Goal: Task Accomplishment & Management: Manage account settings

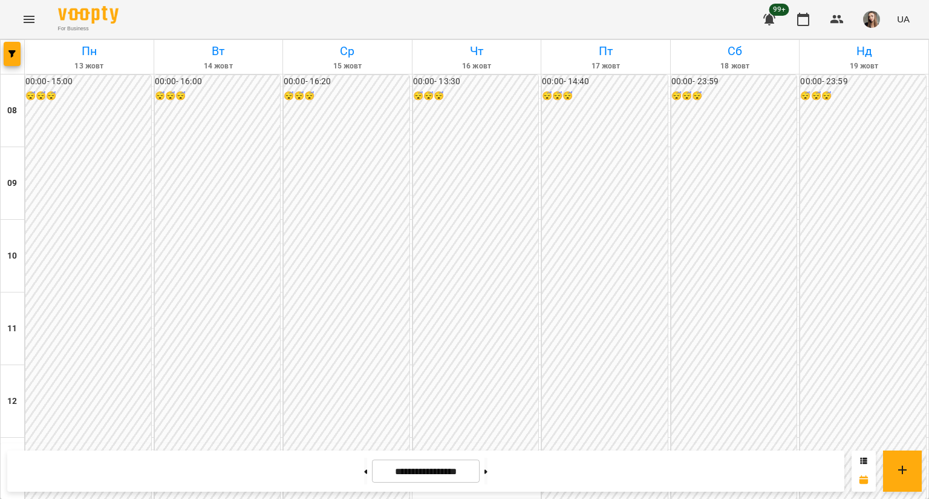
scroll to position [466, 0]
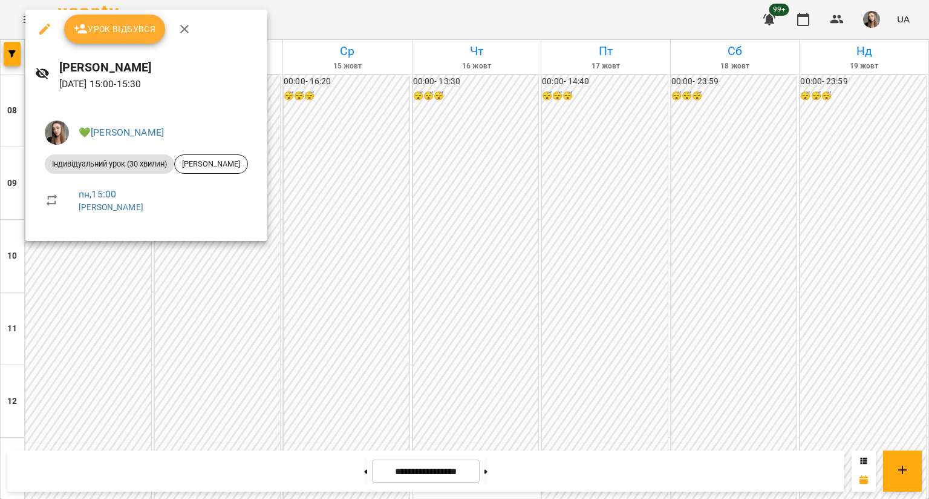
click at [109, 31] on span "Урок відбувся" at bounding box center [115, 29] width 82 height 15
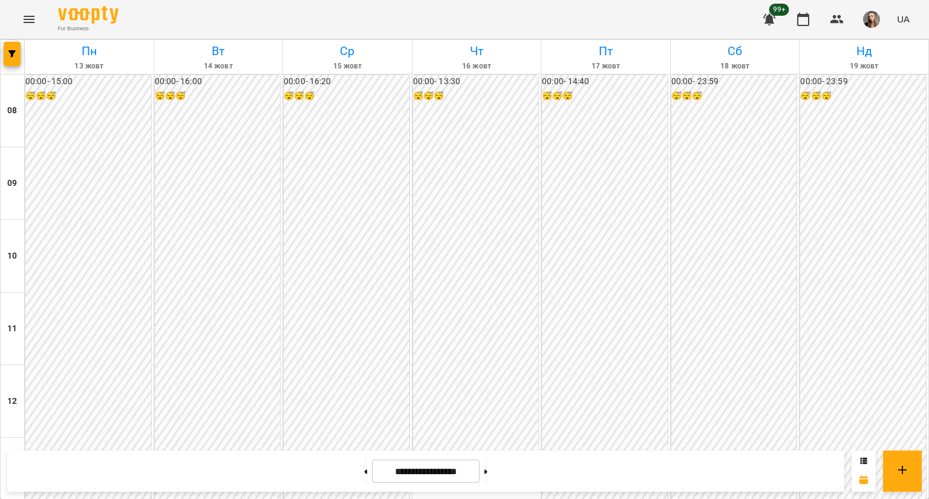
scroll to position [453, 0]
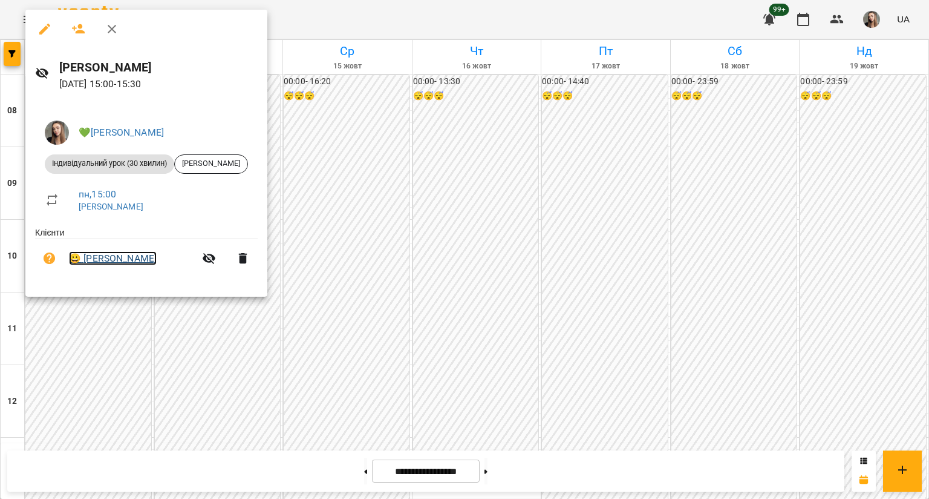
click at [91, 259] on link "😀 [PERSON_NAME]" at bounding box center [113, 258] width 88 height 15
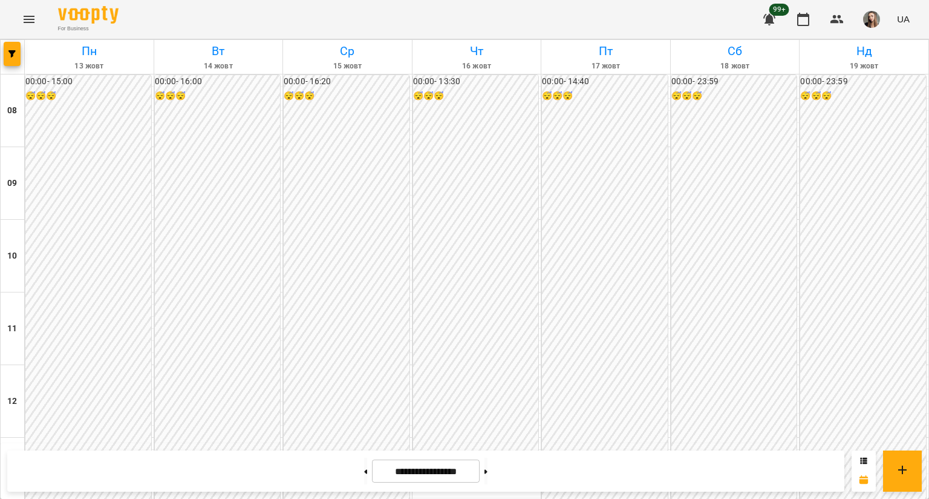
scroll to position [476, 0]
click at [364, 446] on button at bounding box center [365, 470] width 3 height 27
click at [488, 446] on button at bounding box center [486, 470] width 3 height 27
click at [408, 446] on input "**********" at bounding box center [426, 471] width 108 height 24
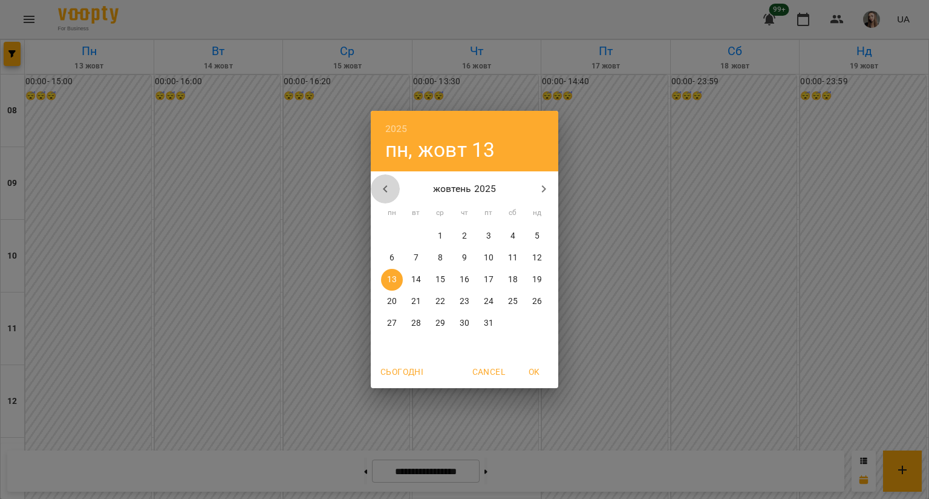
click at [386, 182] on icon "button" at bounding box center [385, 189] width 15 height 15
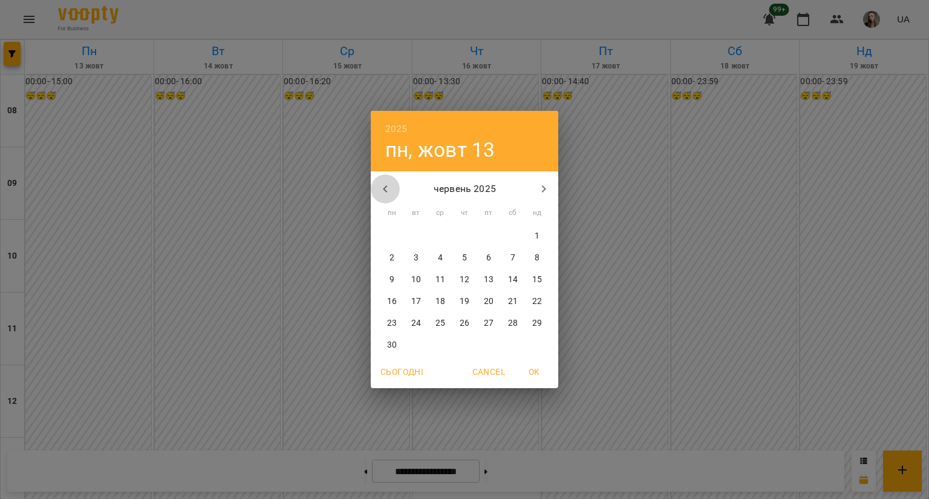
click at [386, 182] on icon "button" at bounding box center [385, 189] width 15 height 15
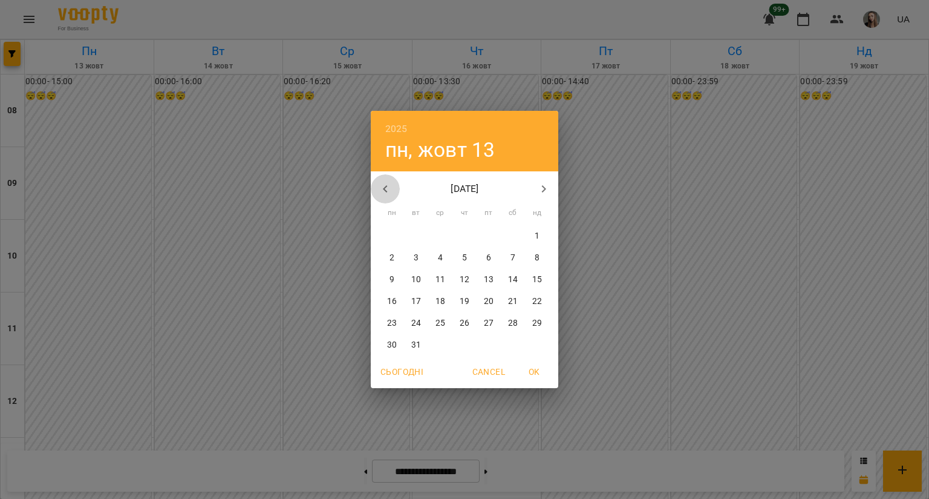
click at [386, 182] on icon "button" at bounding box center [385, 189] width 15 height 15
click at [549, 182] on icon "button" at bounding box center [544, 189] width 15 height 15
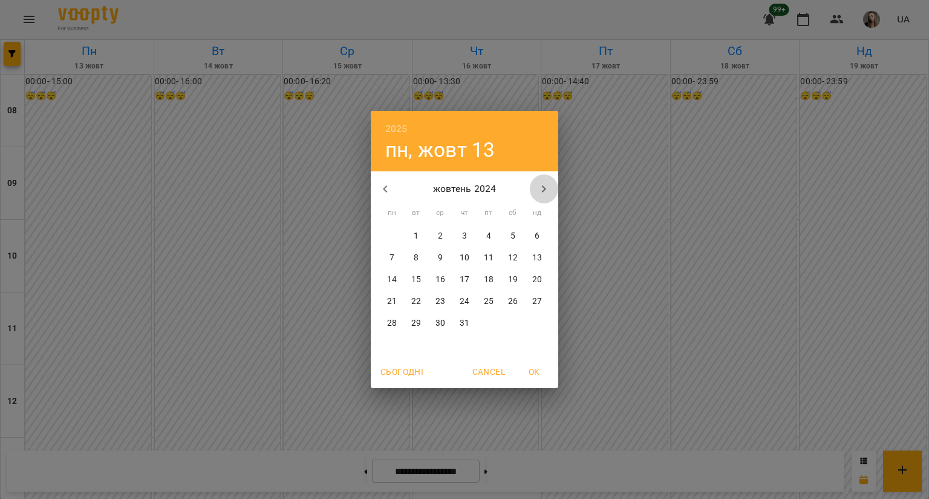
click at [549, 182] on icon "button" at bounding box center [544, 189] width 15 height 15
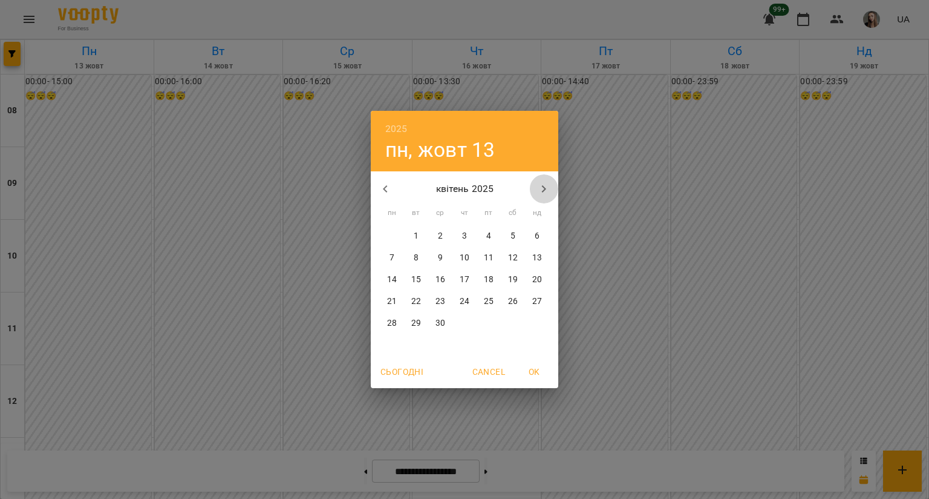
click at [549, 182] on icon "button" at bounding box center [544, 189] width 15 height 15
click at [544, 182] on icon "button" at bounding box center [544, 189] width 15 height 15
click at [422, 273] on span "12" at bounding box center [416, 279] width 22 height 12
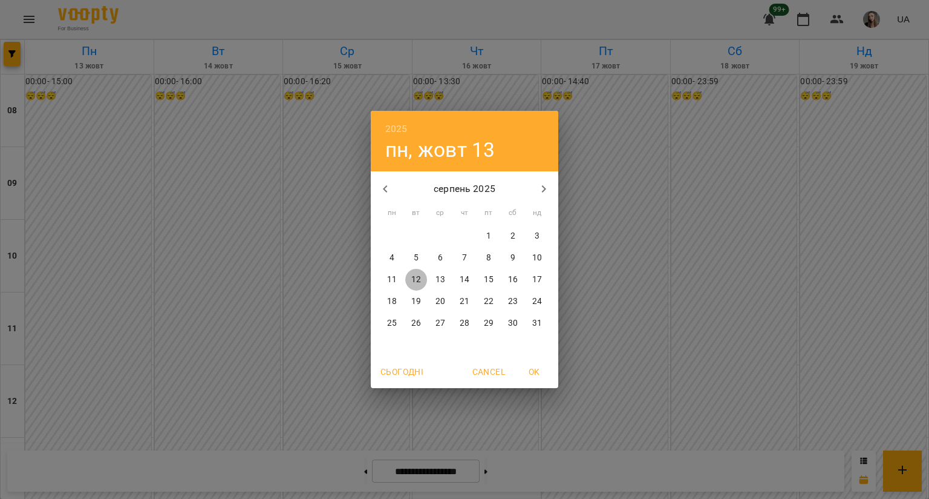
type input "**********"
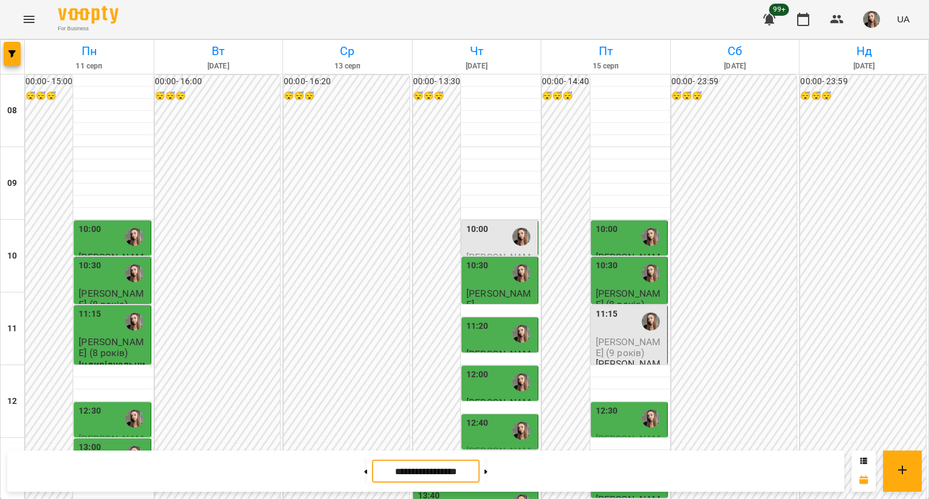
scroll to position [320, 0]
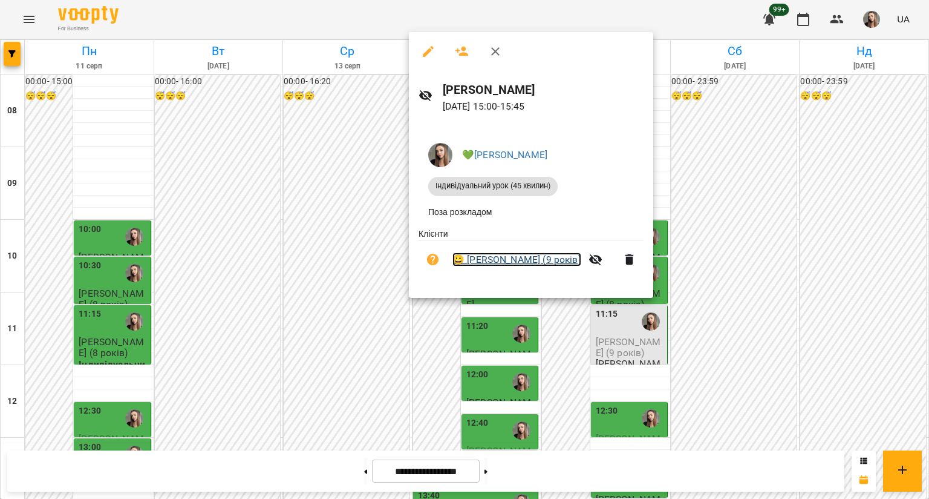
click at [531, 266] on link "😀 [PERSON_NAME] (9 років)" at bounding box center [517, 259] width 129 height 15
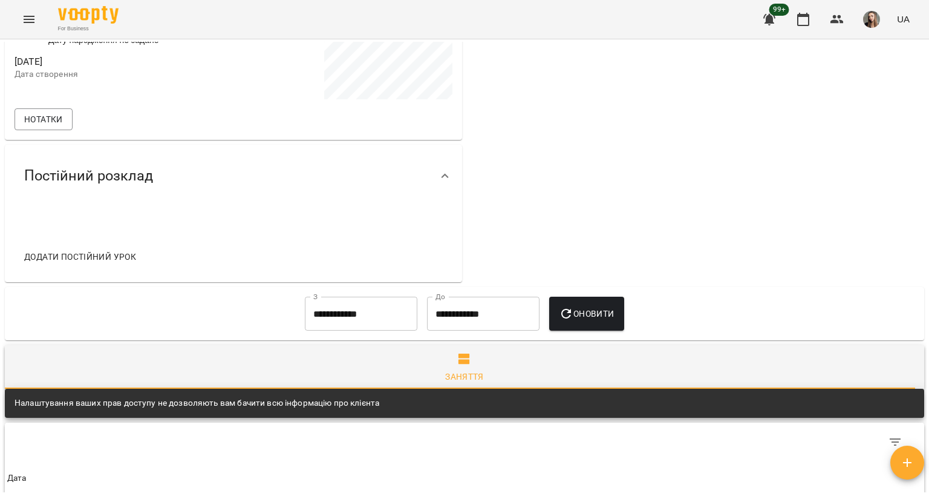
scroll to position [215, 0]
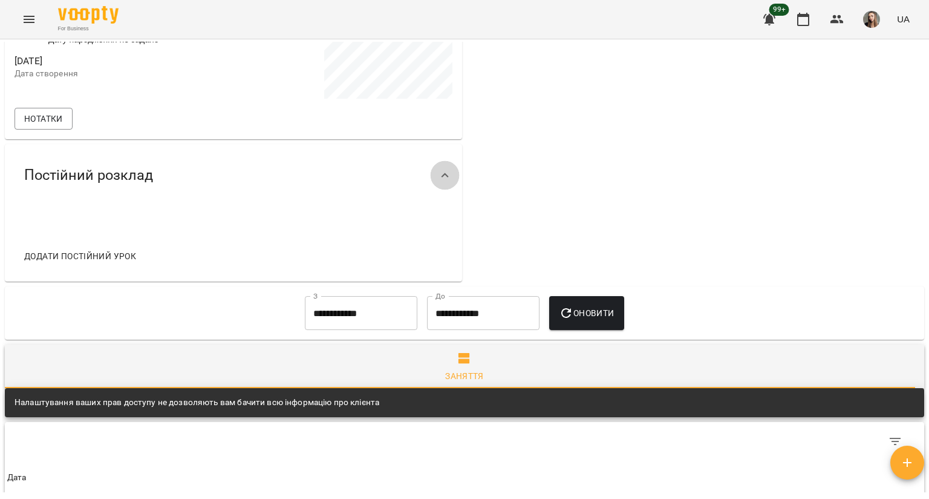
click at [438, 172] on icon at bounding box center [445, 175] width 15 height 15
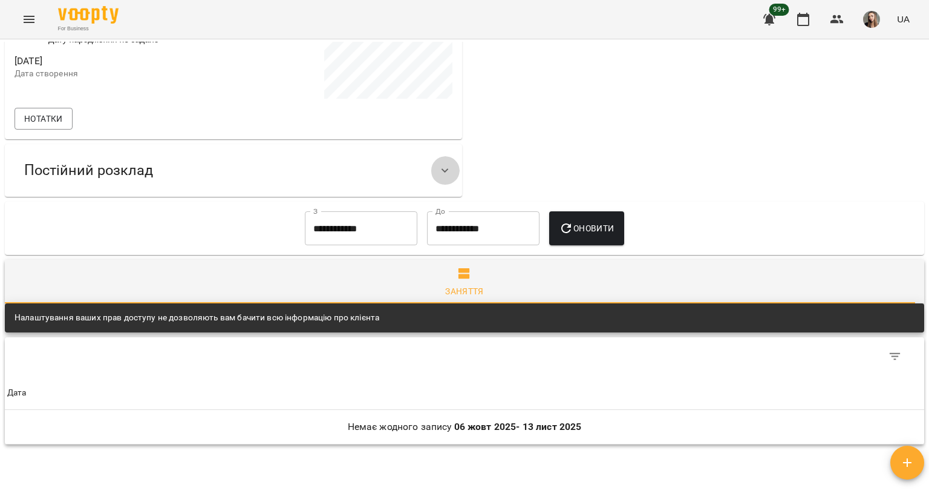
click at [438, 172] on icon at bounding box center [445, 170] width 15 height 15
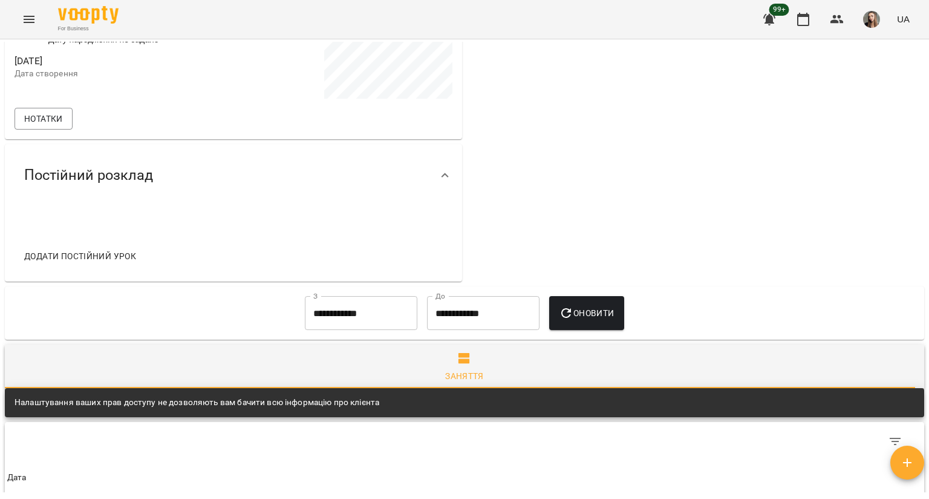
scroll to position [451, 0]
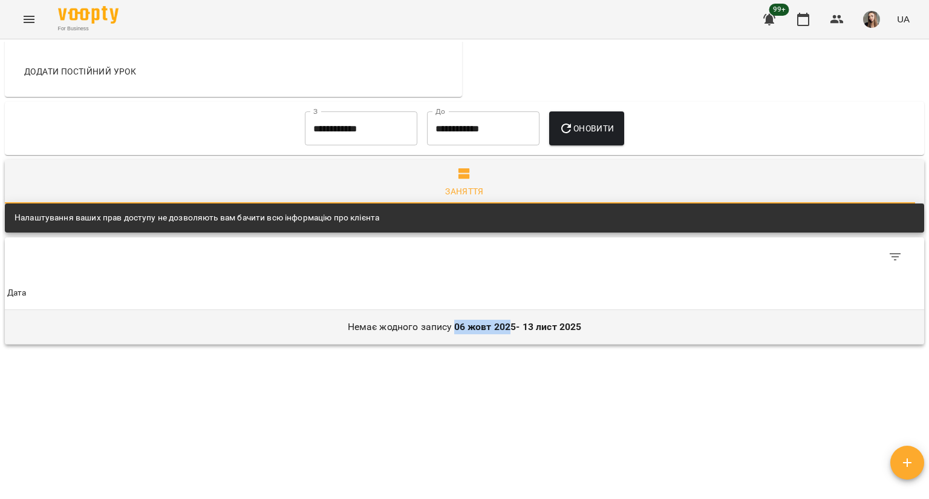
drag, startPoint x: 448, startPoint y: 277, endPoint x: 506, endPoint y: 269, distance: 58.1
click at [506, 321] on b "[DATE] - [DATE]" at bounding box center [518, 326] width 128 height 11
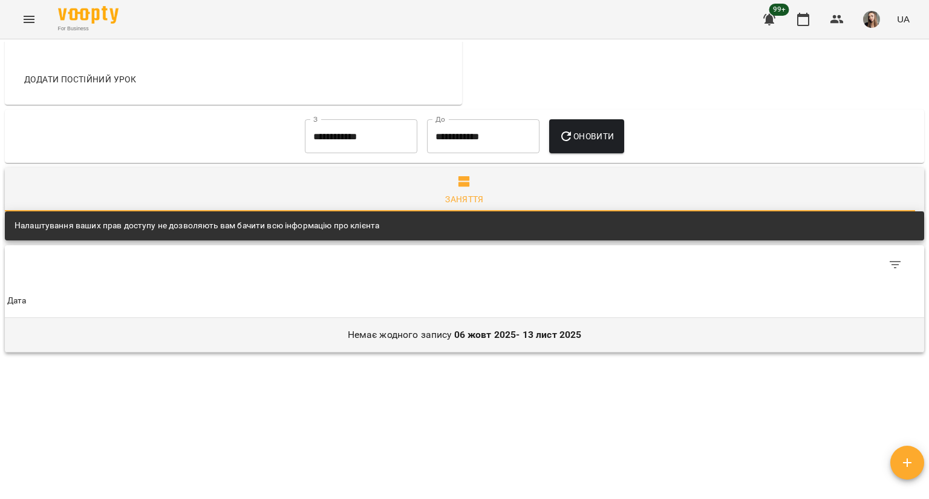
scroll to position [391, 0]
click at [534, 337] on b "[DATE] - [DATE]" at bounding box center [518, 334] width 128 height 11
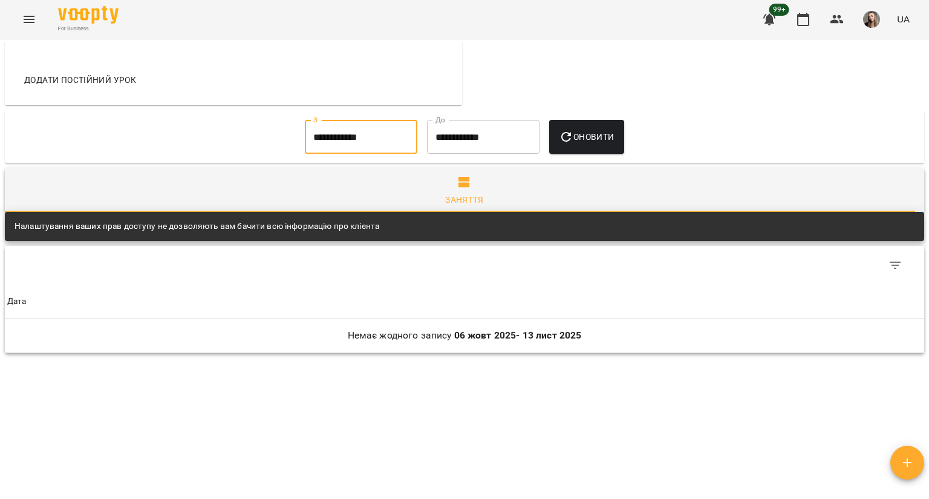
click at [322, 143] on input "**********" at bounding box center [361, 137] width 113 height 34
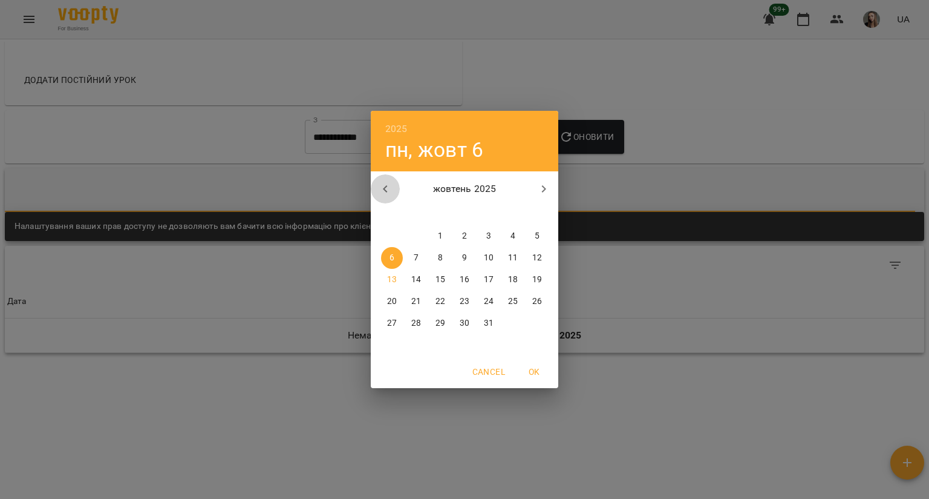
click at [379, 174] on button "button" at bounding box center [385, 188] width 29 height 29
click at [469, 317] on span "31" at bounding box center [465, 323] width 22 height 12
type input "**********"
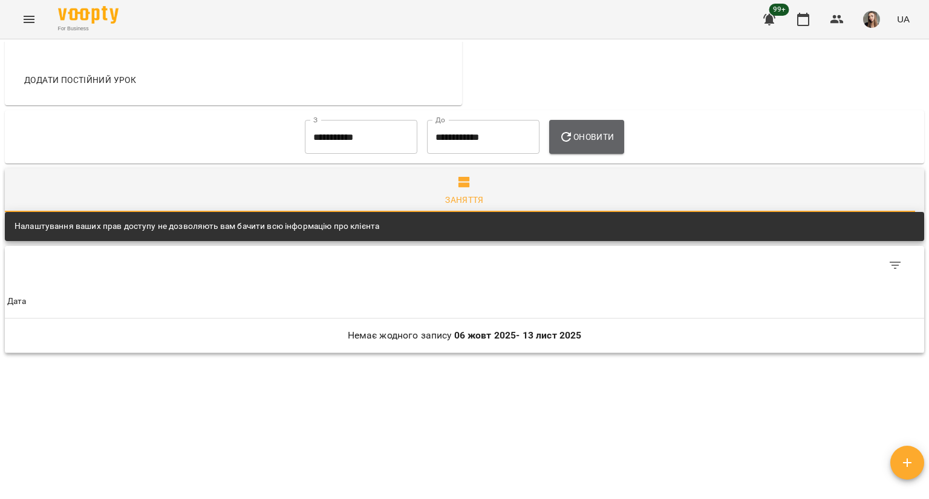
click at [593, 136] on span "Оновити" at bounding box center [586, 136] width 55 height 15
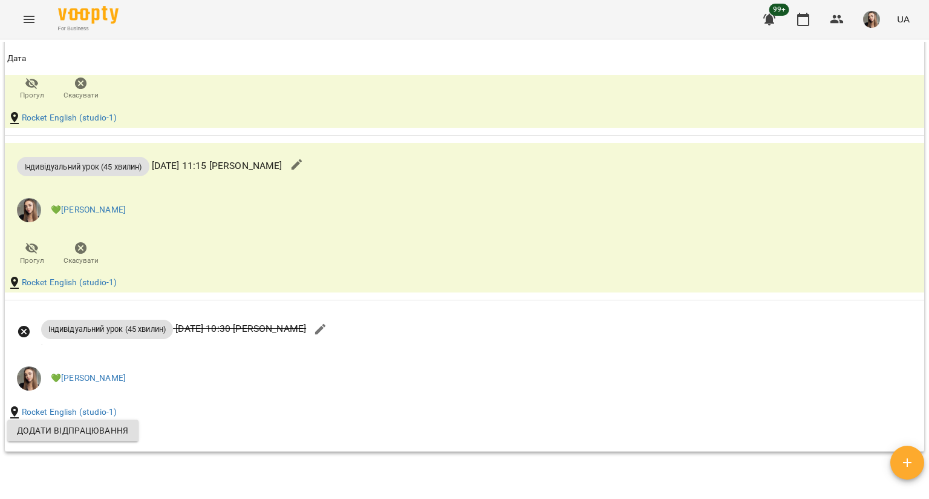
scroll to position [1216, 0]
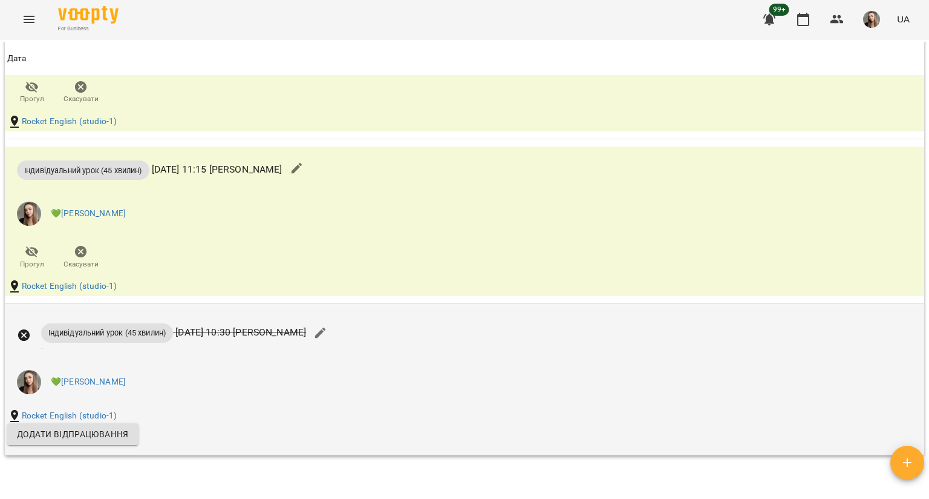
click at [27, 333] on icon at bounding box center [24, 335] width 12 height 12
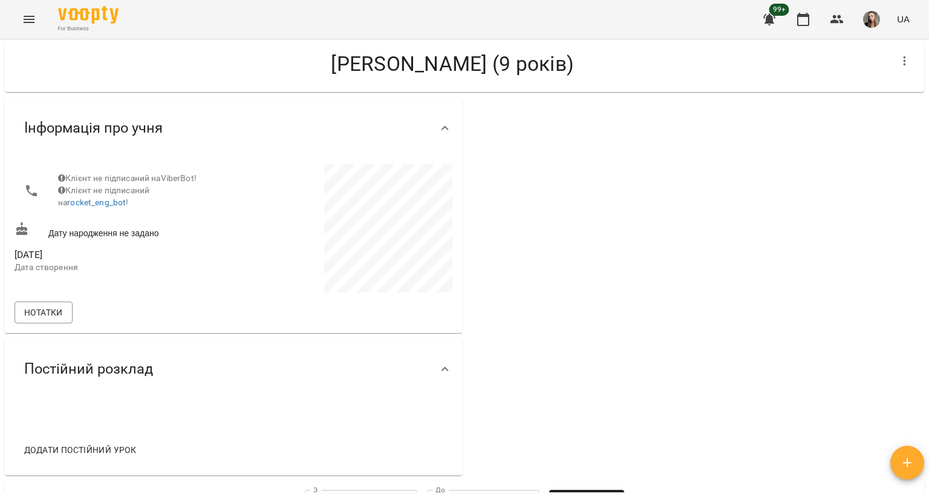
scroll to position [0, 0]
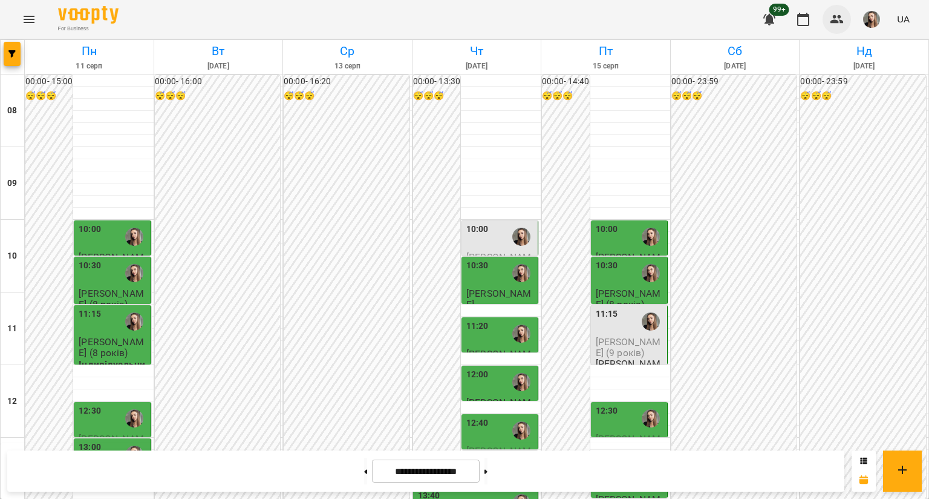
click at [832, 18] on icon "button" at bounding box center [837, 19] width 15 height 15
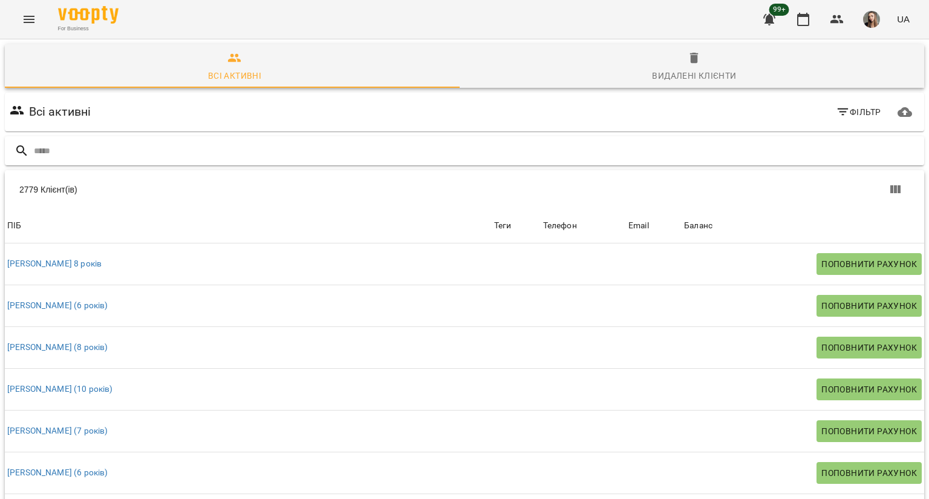
click at [288, 143] on input "text" at bounding box center [477, 151] width 886 height 20
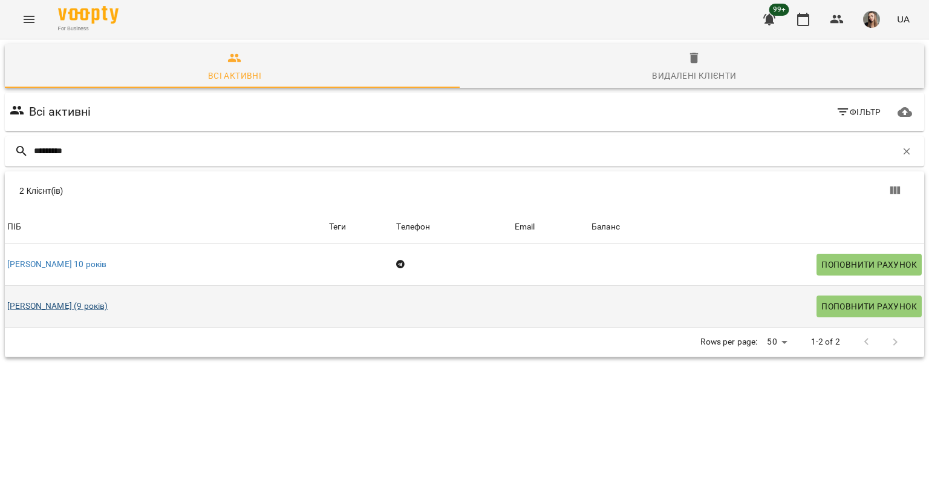
type input "*********"
click at [97, 308] on link "[PERSON_NAME] (9 років)" at bounding box center [57, 306] width 100 height 12
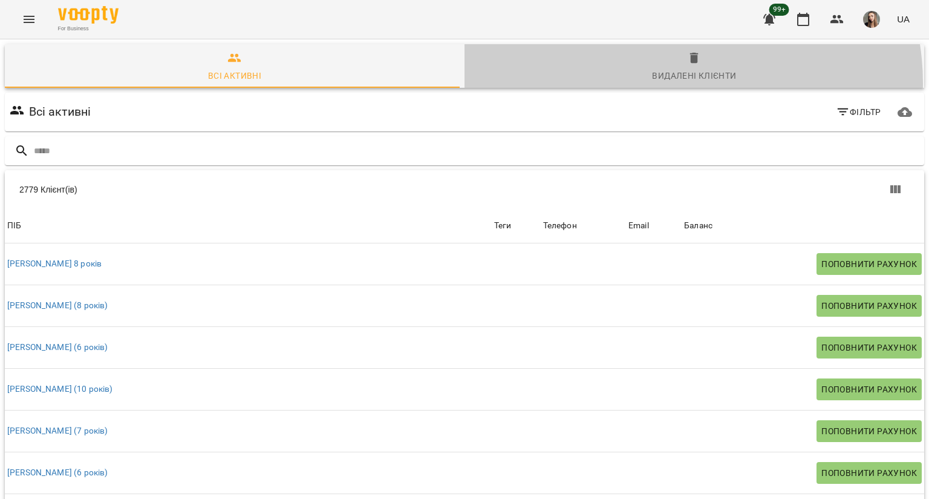
click at [668, 83] on button "Видалені клієнти" at bounding box center [695, 66] width 460 height 44
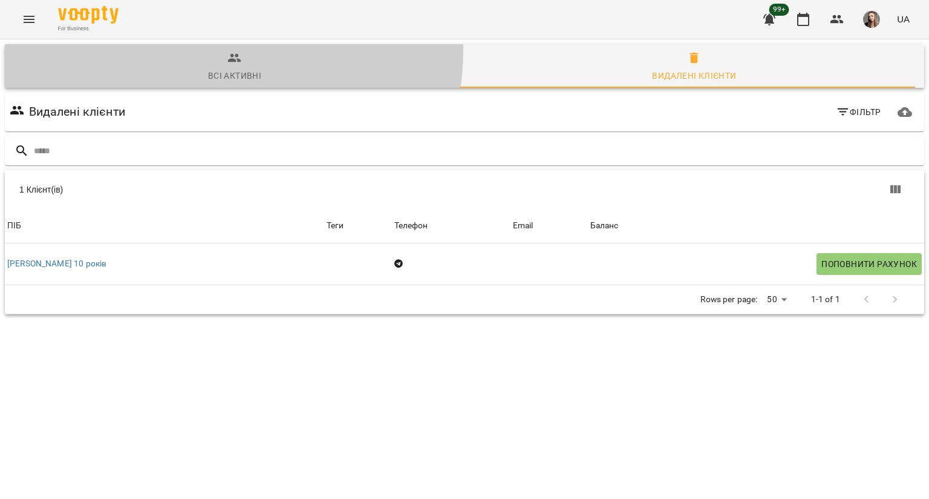
click at [227, 51] on icon "button" at bounding box center [234, 58] width 15 height 15
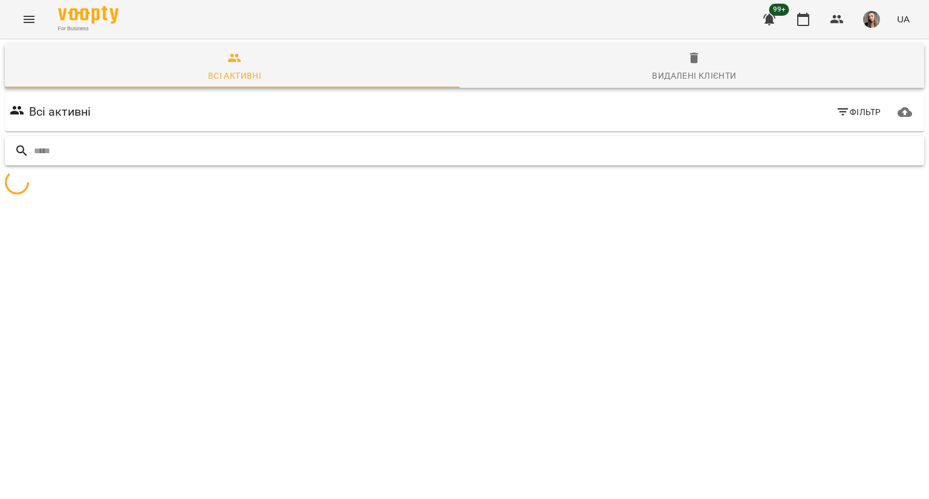
click at [146, 154] on input "text" at bounding box center [477, 151] width 886 height 20
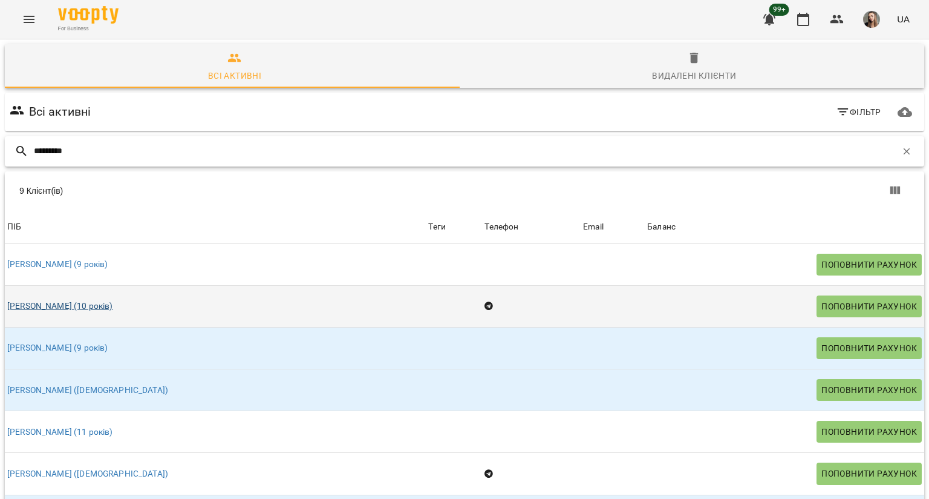
type input "*********"
click at [110, 307] on link "[PERSON_NAME] (10 років)" at bounding box center [60, 306] width 106 height 12
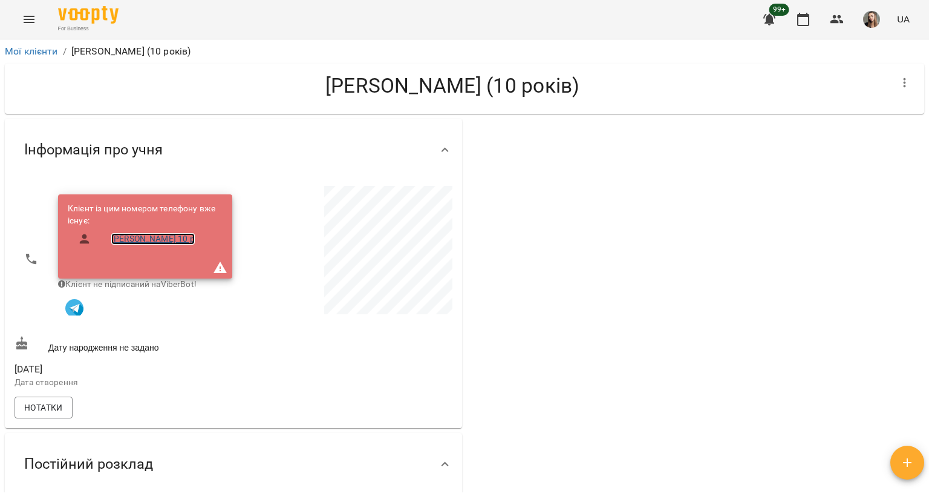
click at [132, 238] on link "[PERSON_NAME] 10 р" at bounding box center [152, 239] width 83 height 12
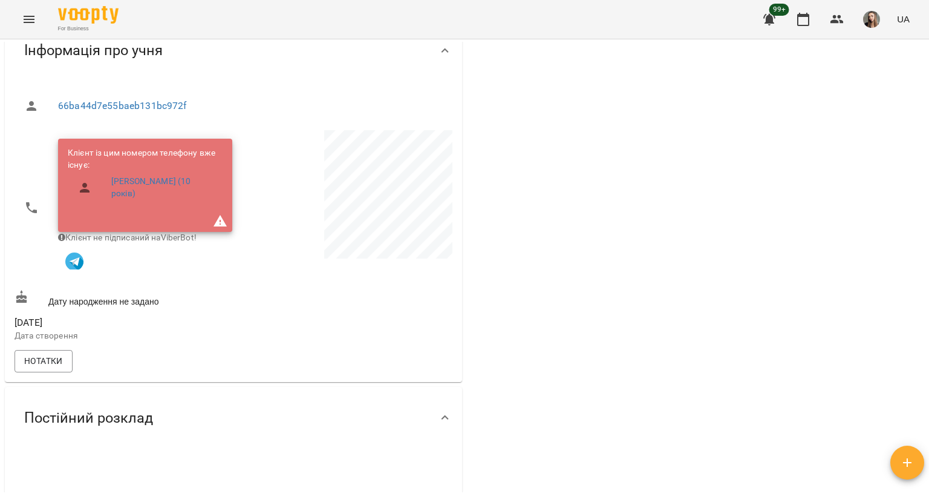
scroll to position [99, 0]
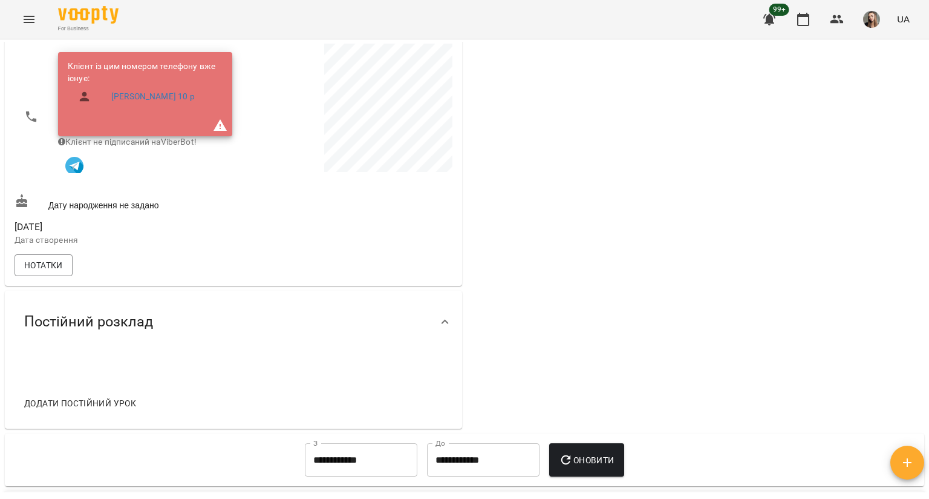
scroll to position [143, 0]
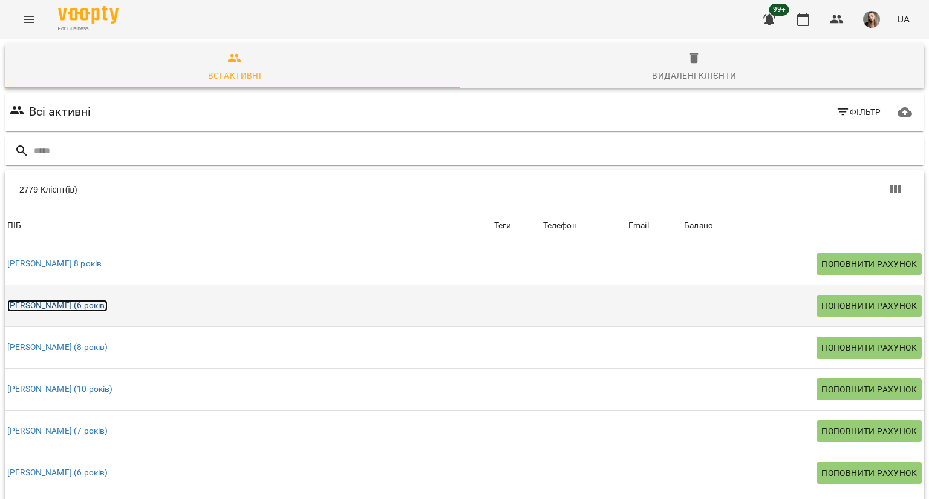
click at [80, 301] on link "[PERSON_NAME] (6 років)" at bounding box center [57, 305] width 100 height 12
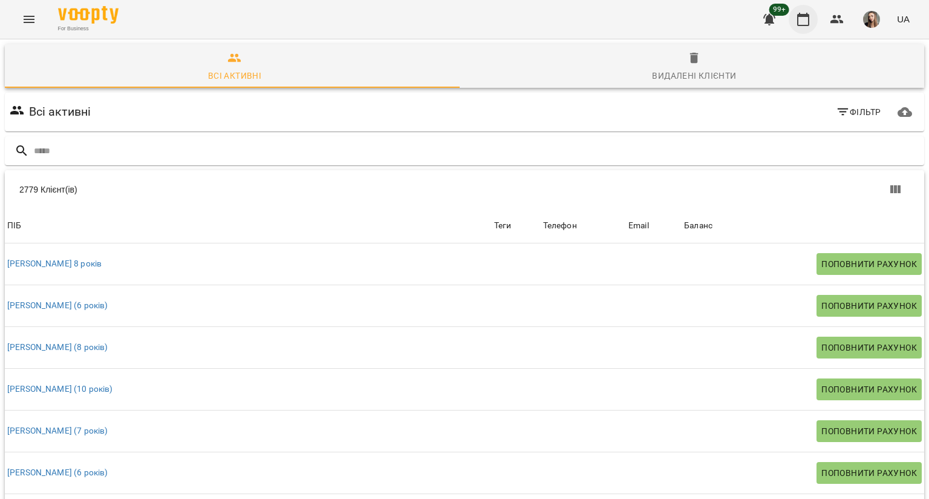
click at [794, 19] on button "button" at bounding box center [803, 19] width 29 height 29
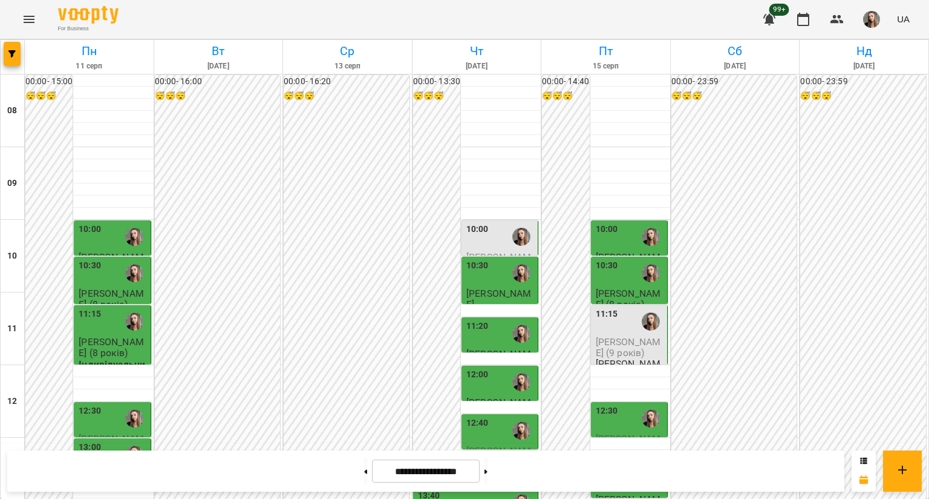
scroll to position [120, 0]
click at [495, 223] on div "10:00" at bounding box center [500, 237] width 69 height 28
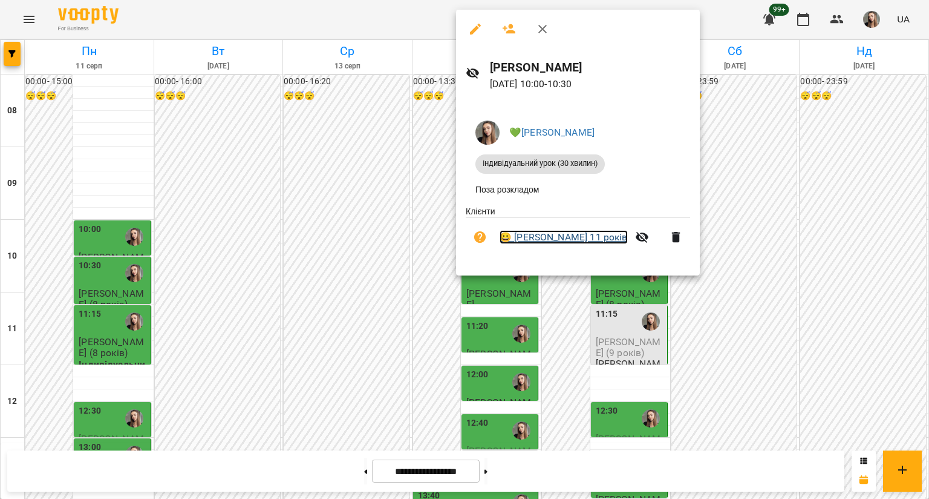
click at [540, 241] on link "😀 [PERSON_NAME] 11 років" at bounding box center [564, 237] width 128 height 15
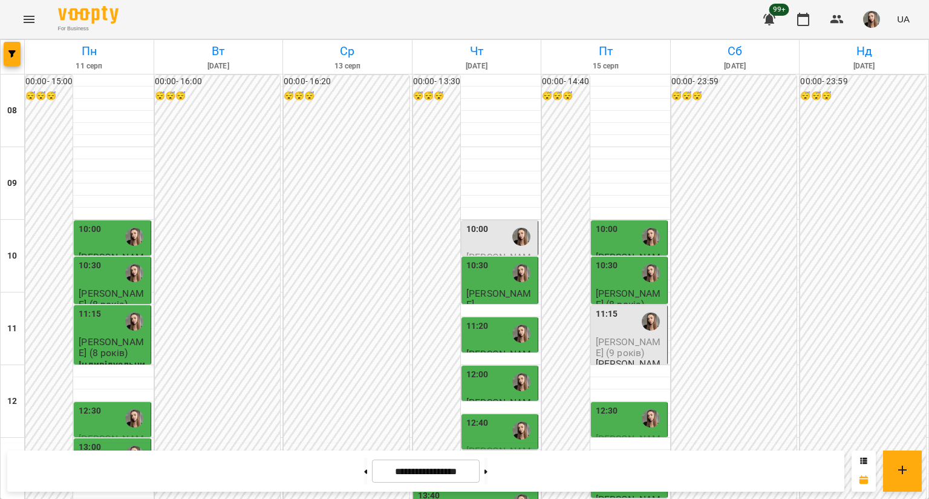
scroll to position [348, 0]
click at [488, 446] on button at bounding box center [486, 470] width 3 height 27
type input "**********"
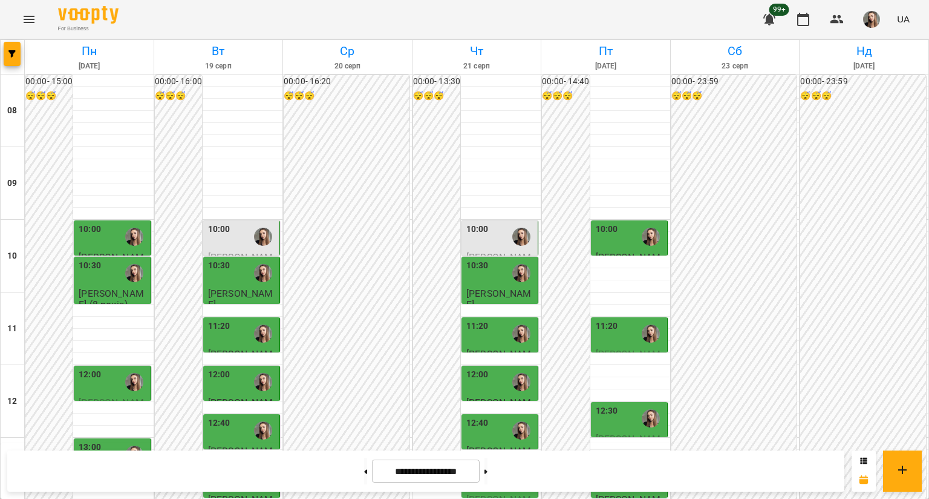
scroll to position [316, 0]
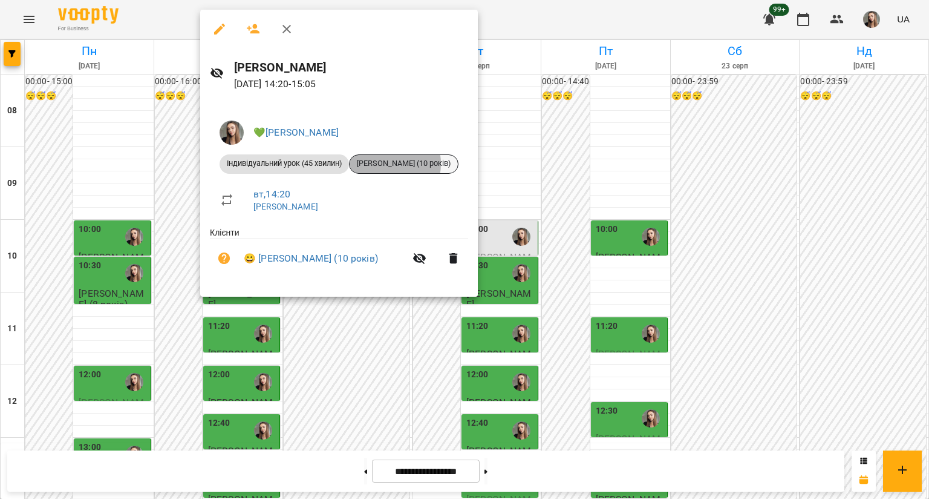
click at [390, 163] on span "[PERSON_NAME] (10 років)" at bounding box center [404, 163] width 108 height 11
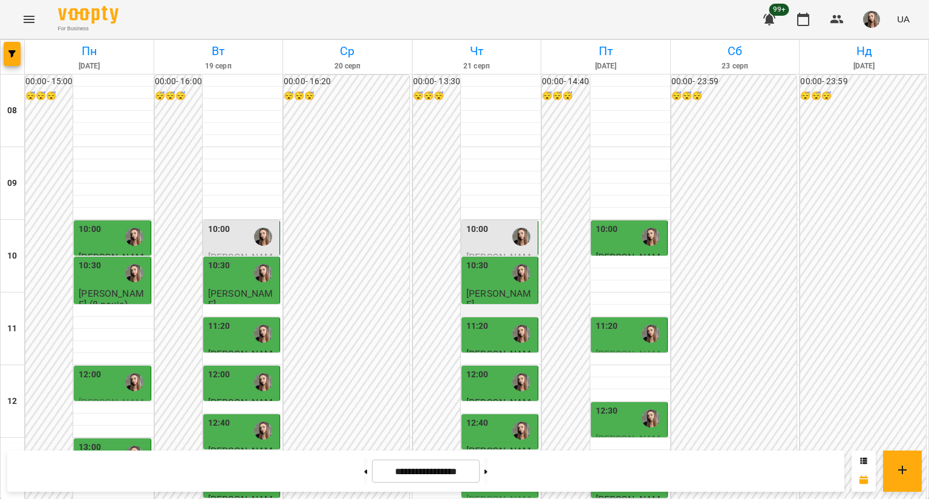
scroll to position [193, 0]
click at [482, 446] on div "13:20" at bounding box center [477, 479] width 22 height 28
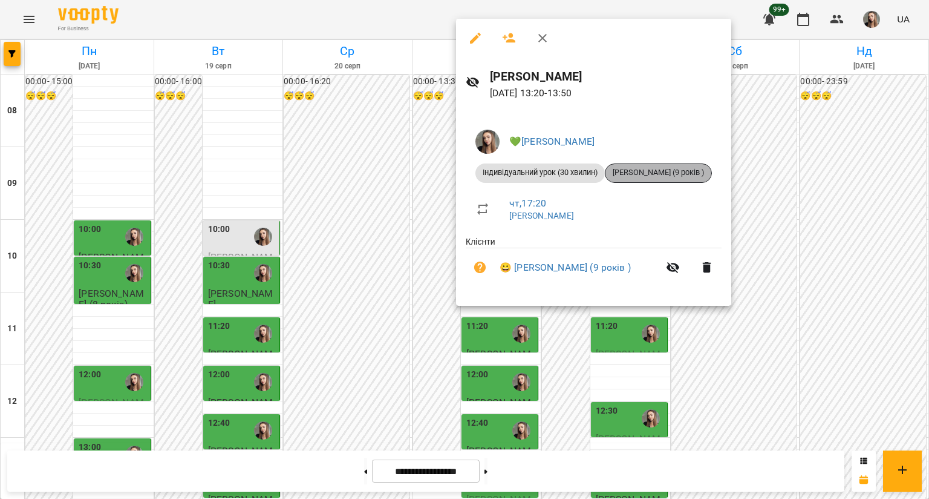
click at [670, 169] on span "[PERSON_NAME] (9 років )" at bounding box center [659, 172] width 106 height 11
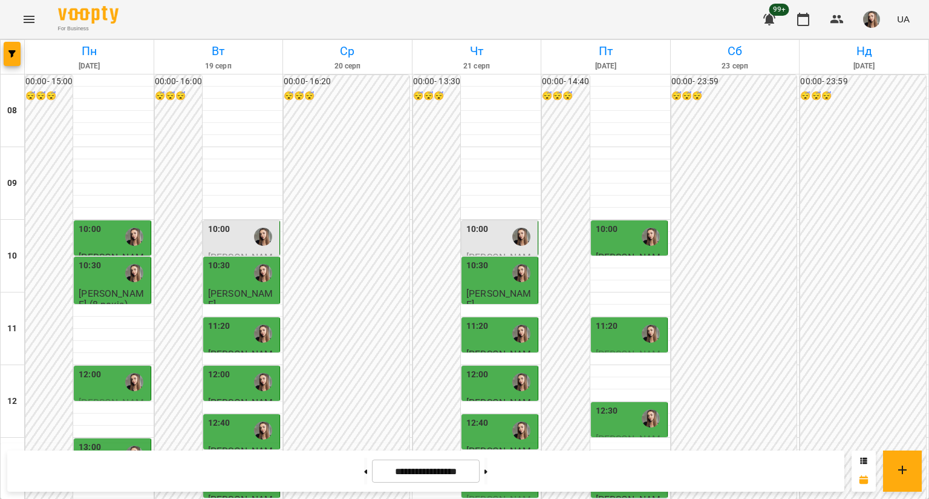
scroll to position [326, 0]
click at [364, 446] on button at bounding box center [365, 470] width 3 height 27
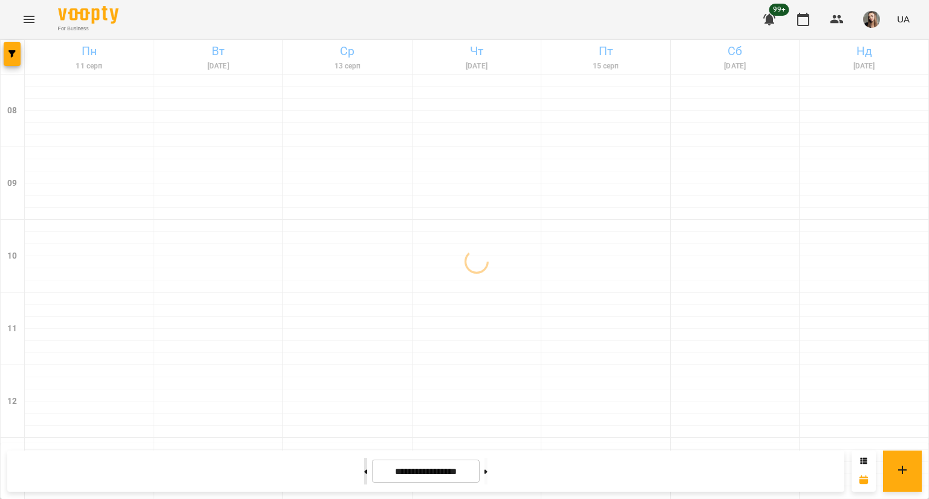
click at [364, 446] on button at bounding box center [365, 470] width 3 height 27
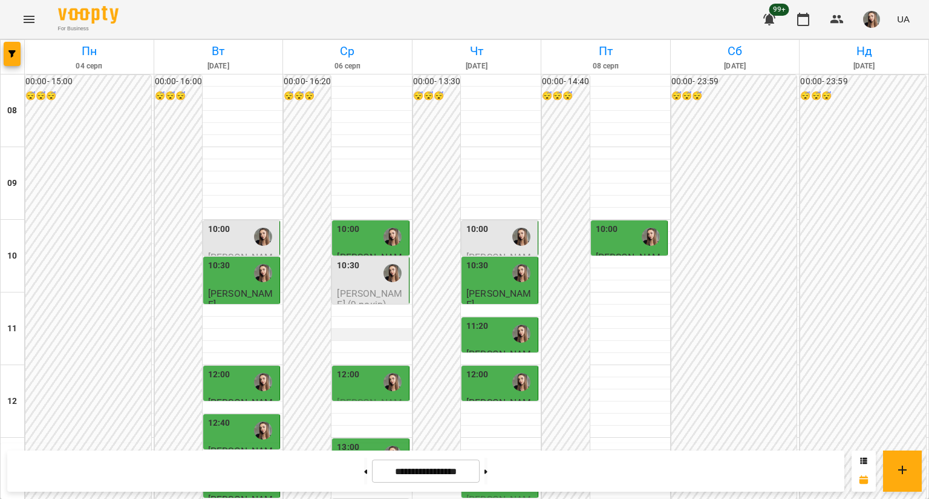
scroll to position [259, 0]
click at [364, 446] on button at bounding box center [365, 470] width 3 height 27
type input "**********"
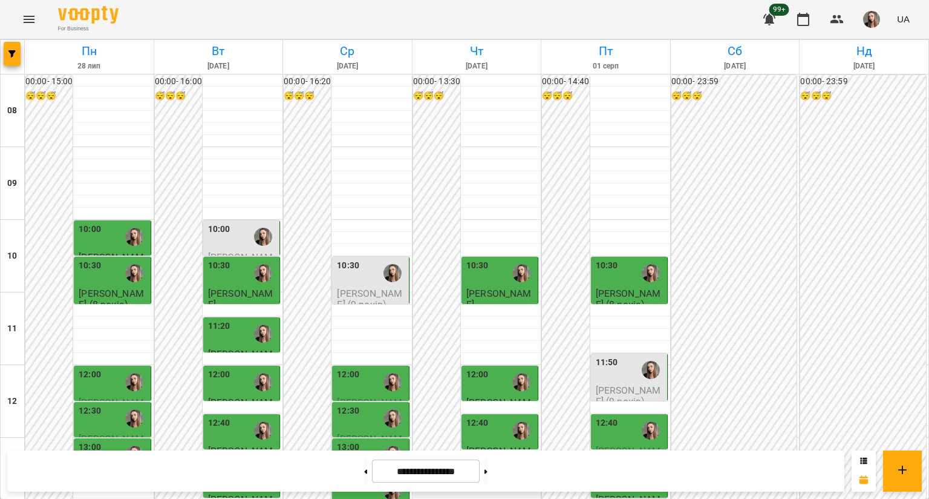
scroll to position [74, 0]
click at [96, 368] on div "12:00" at bounding box center [90, 382] width 22 height 28
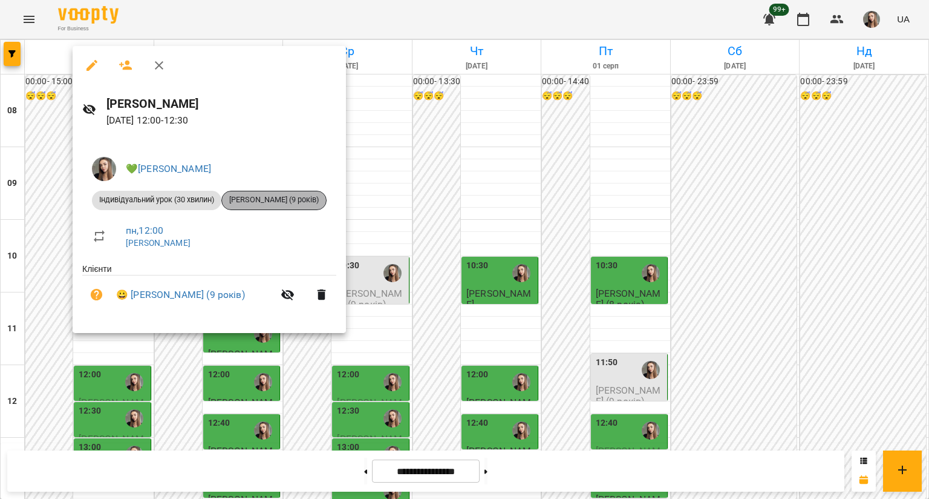
click at [253, 202] on span "[PERSON_NAME] (9 років)" at bounding box center [274, 199] width 104 height 11
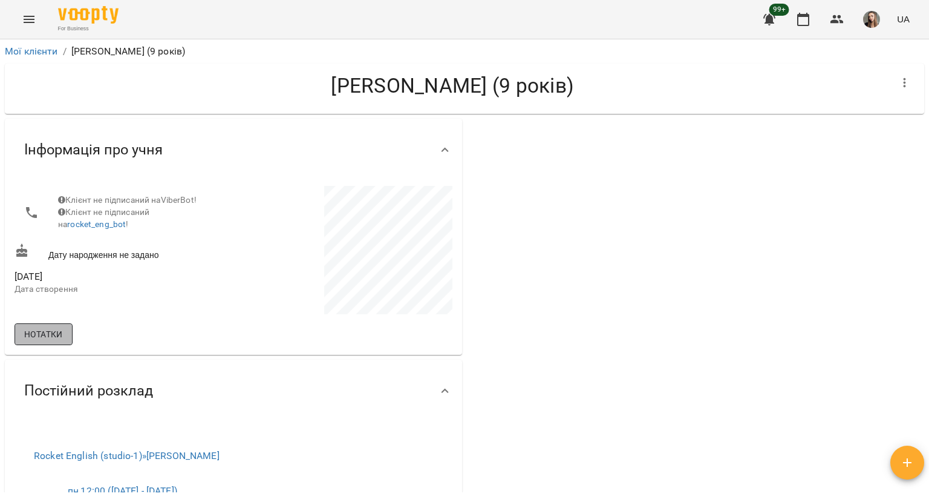
click at [43, 337] on span "Нотатки" at bounding box center [43, 334] width 39 height 15
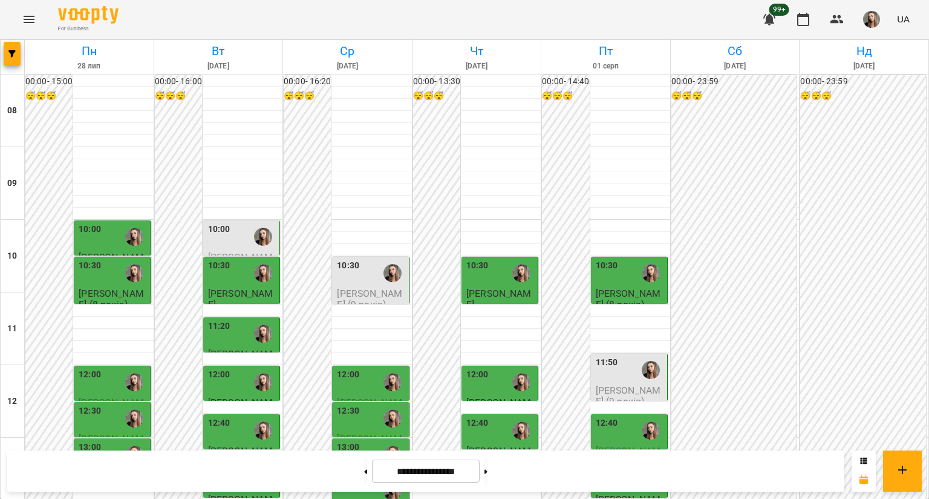
scroll to position [208, 0]
click at [364, 446] on button at bounding box center [365, 470] width 3 height 27
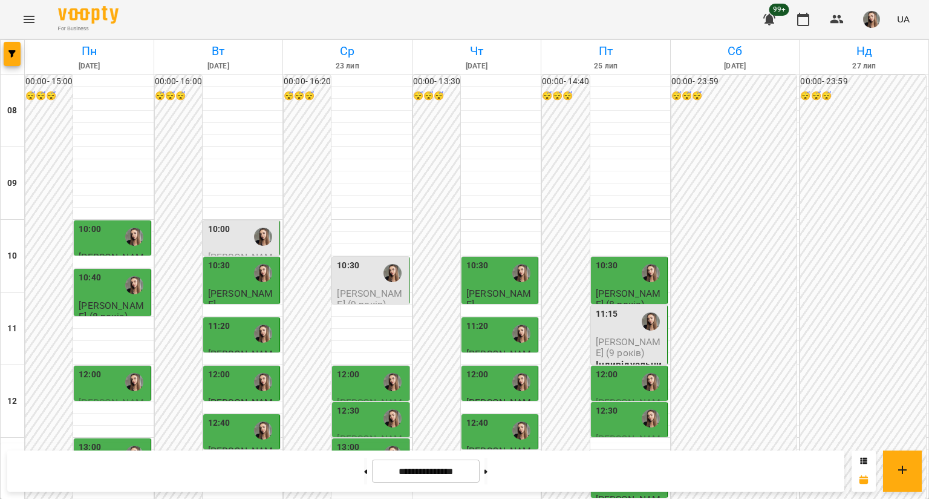
scroll to position [191, 0]
click at [488, 446] on button at bounding box center [486, 470] width 3 height 27
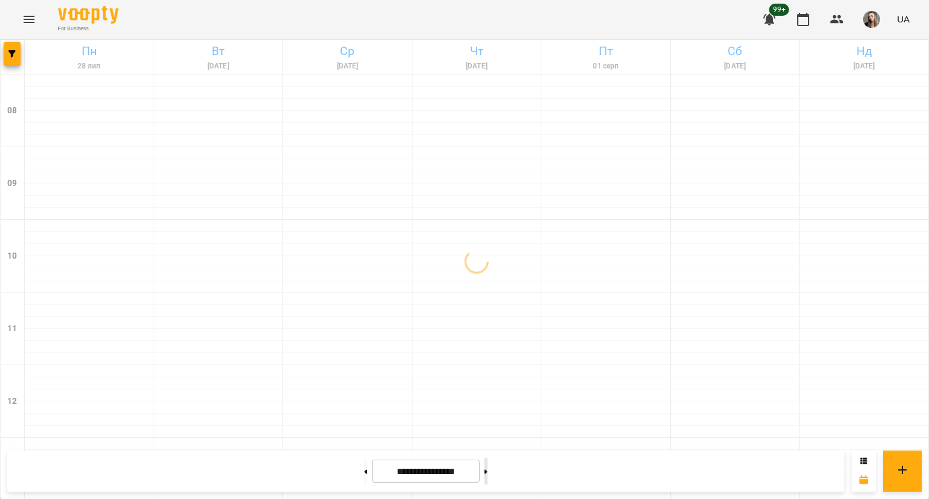
click at [488, 446] on button at bounding box center [486, 470] width 3 height 27
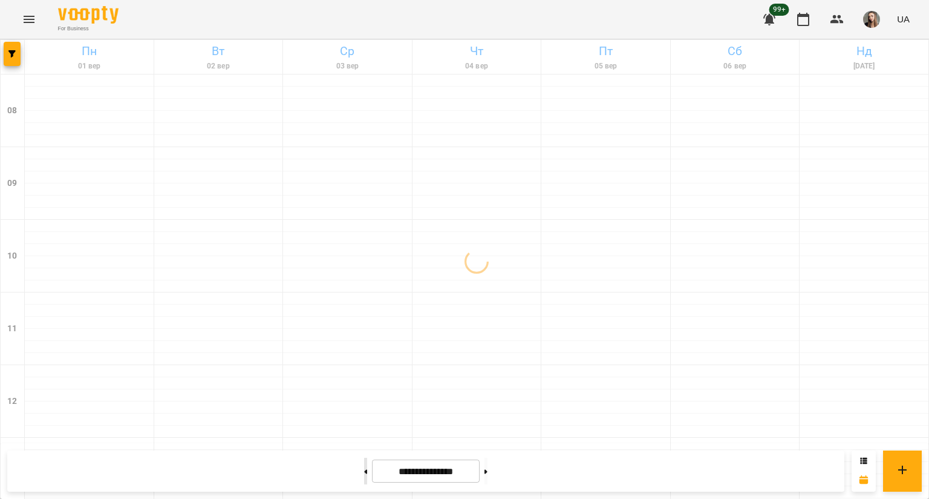
click at [364, 446] on button at bounding box center [365, 470] width 3 height 27
type input "**********"
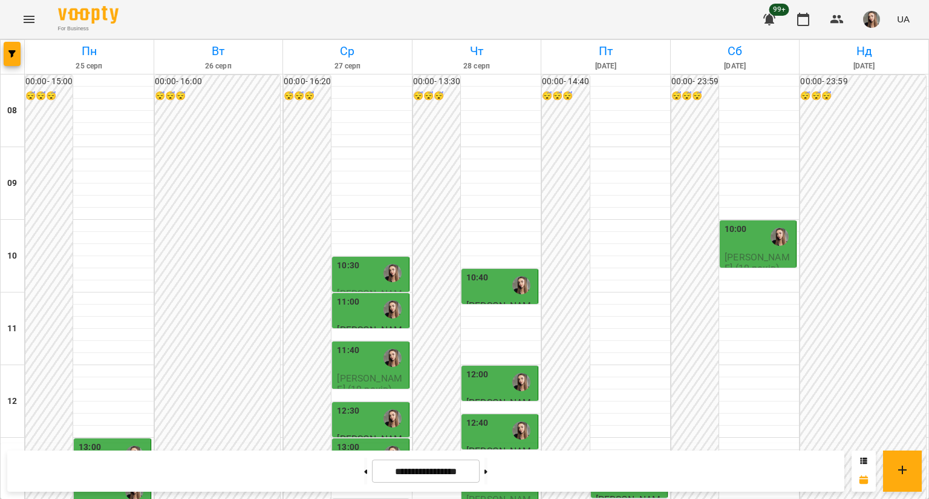
scroll to position [155, 0]
click at [348, 440] on div "13:00" at bounding box center [348, 454] width 22 height 28
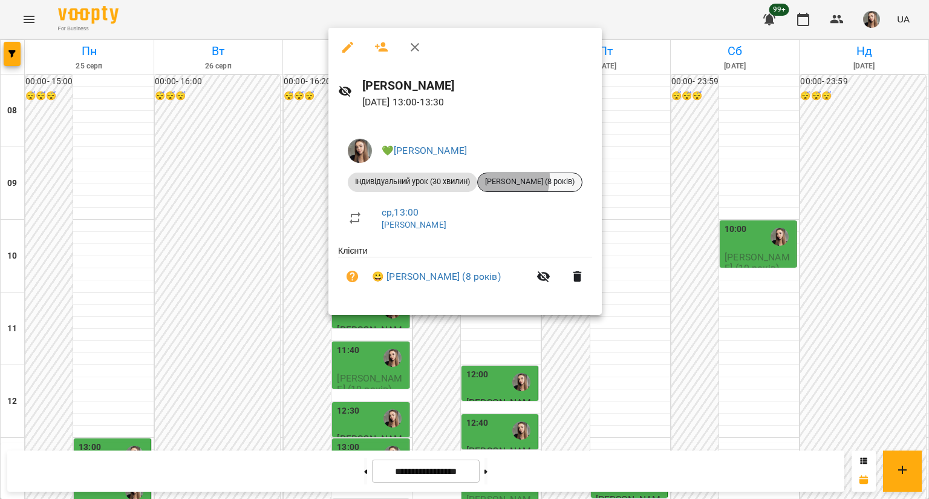
click at [500, 177] on span "[PERSON_NAME] (8 років)" at bounding box center [530, 181] width 104 height 11
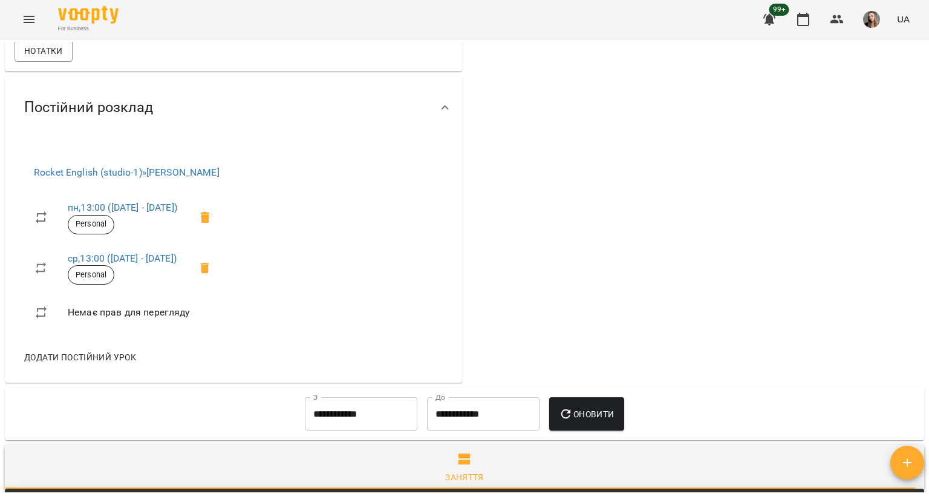
scroll to position [283, 0]
click at [39, 310] on icon at bounding box center [41, 313] width 15 height 15
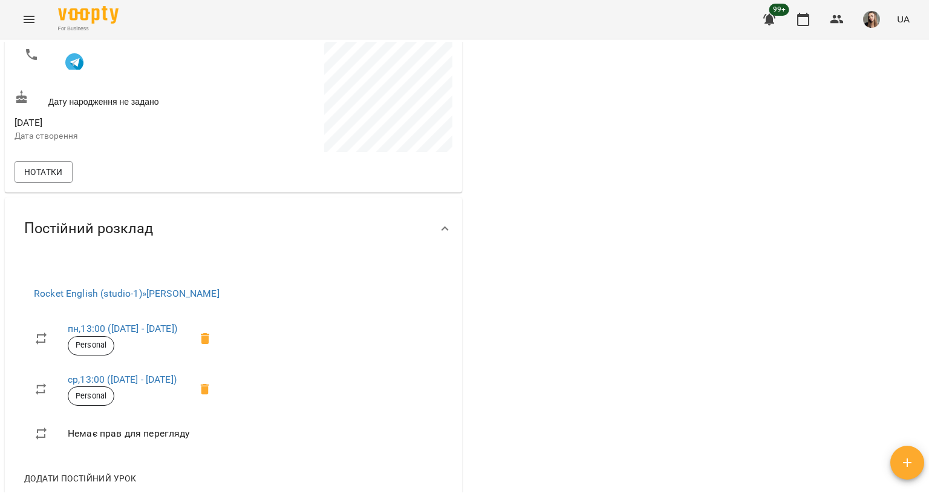
scroll to position [162, 0]
click at [168, 290] on link "Rocket English (studio-1) » [PERSON_NAME]" at bounding box center [127, 293] width 186 height 11
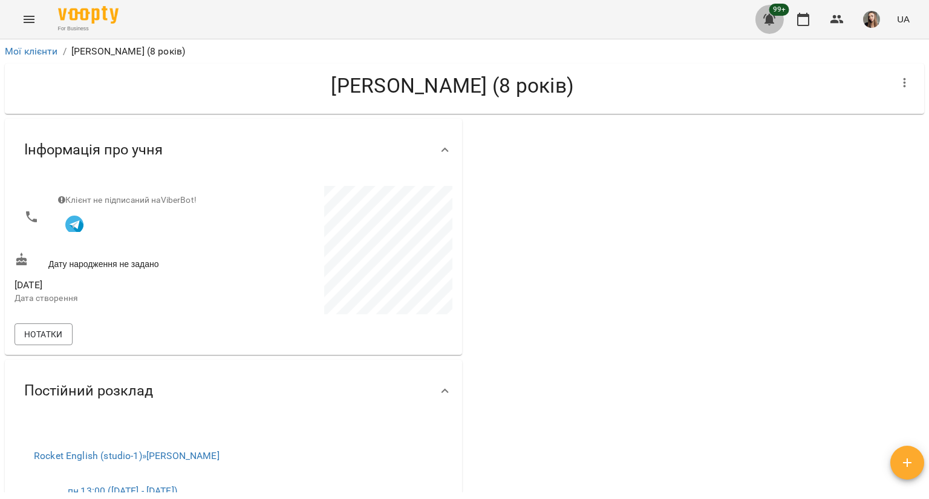
click at [784, 19] on button "button" at bounding box center [769, 19] width 29 height 29
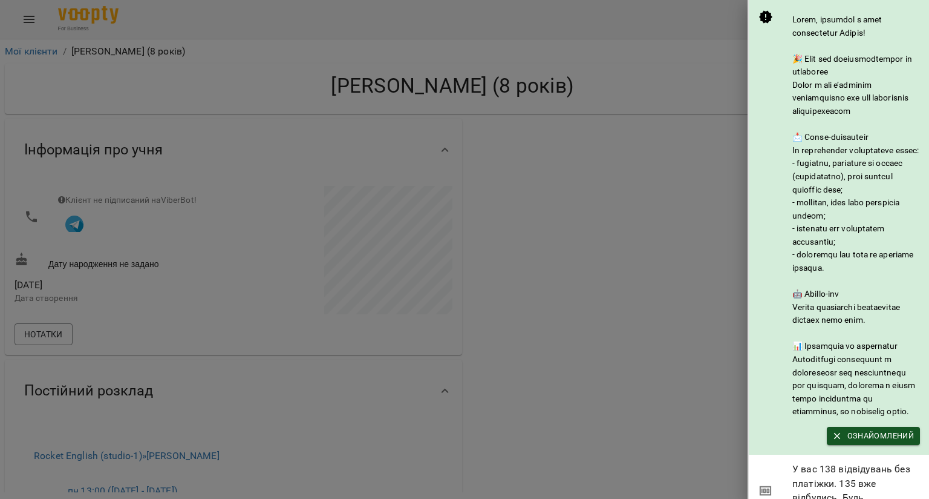
click at [676, 199] on div at bounding box center [464, 249] width 929 height 499
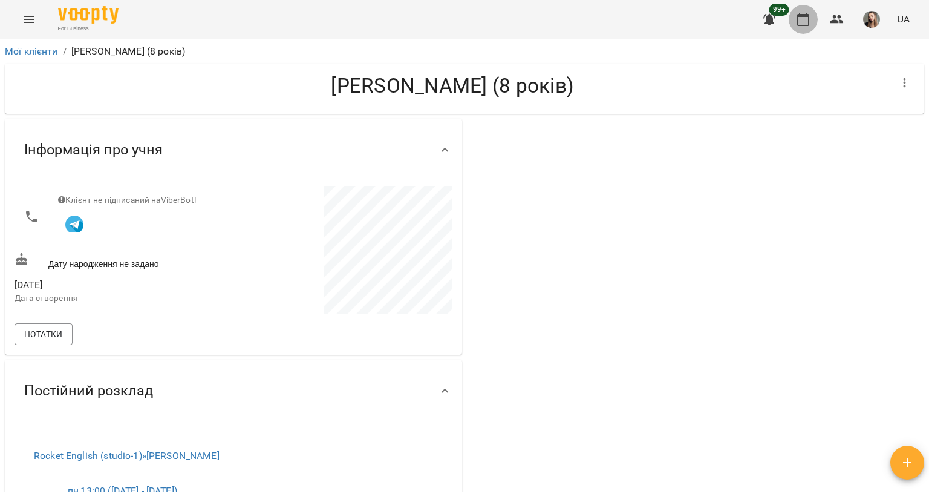
click at [801, 19] on icon "button" at bounding box center [803, 19] width 15 height 15
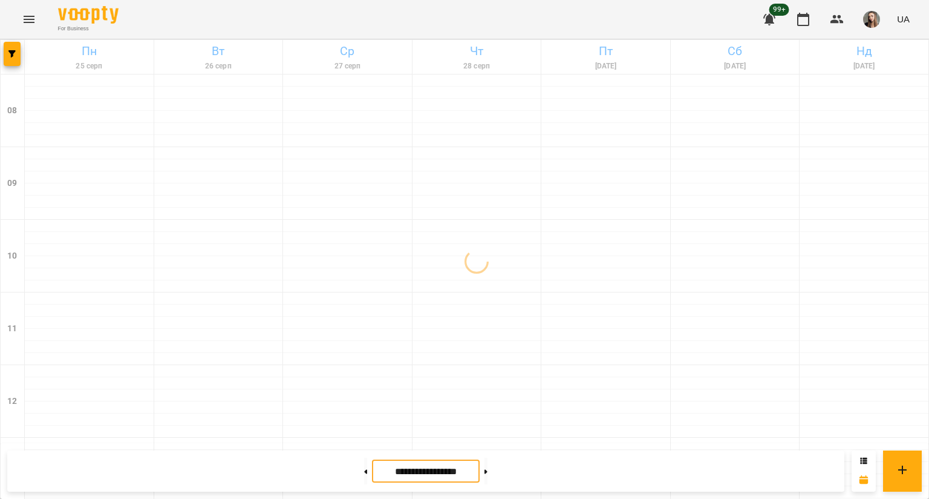
click at [417, 446] on input "**********" at bounding box center [426, 471] width 108 height 24
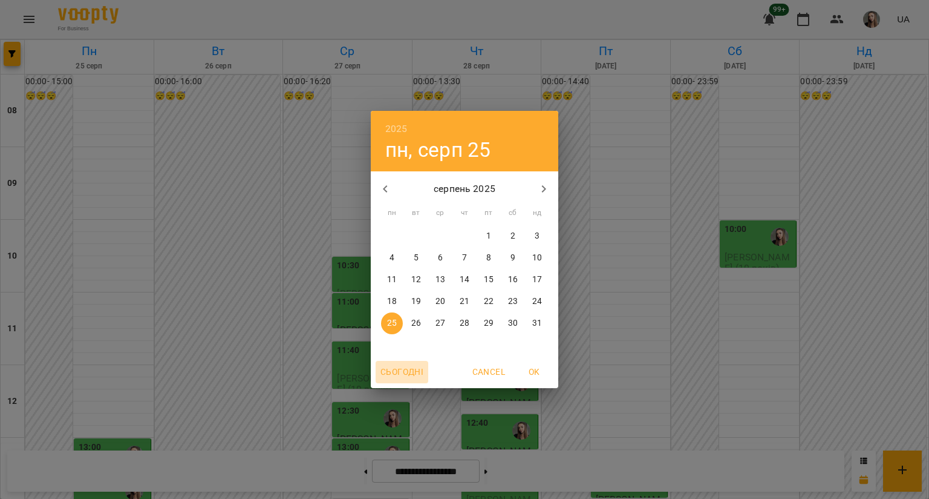
click at [416, 361] on button "Сьогодні" at bounding box center [402, 372] width 53 height 22
click at [538, 364] on span "OK" at bounding box center [534, 371] width 29 height 15
type input "**********"
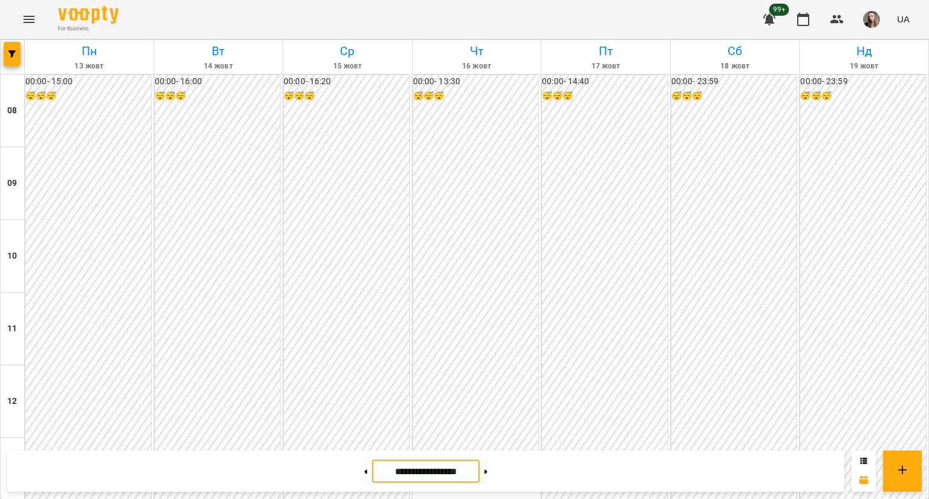
scroll to position [469, 0]
click at [804, 22] on icon "button" at bounding box center [803, 19] width 15 height 15
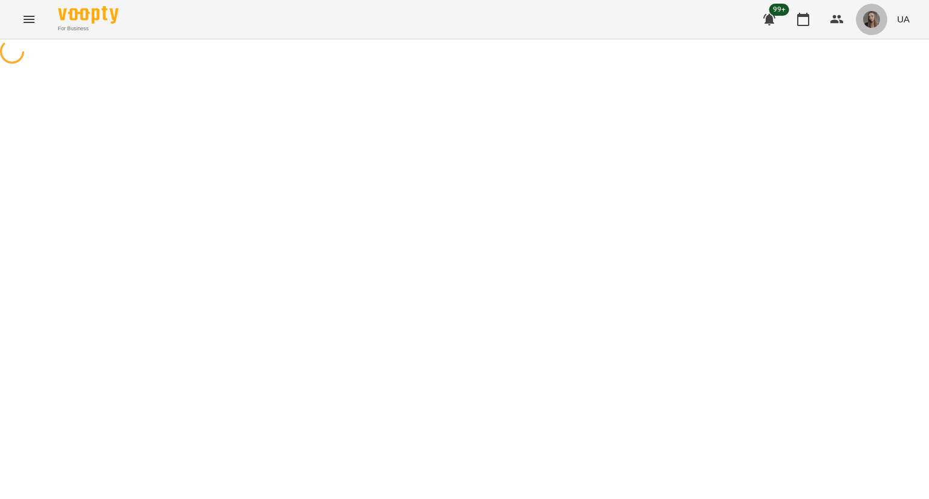
click at [872, 18] on img "button" at bounding box center [871, 19] width 17 height 17
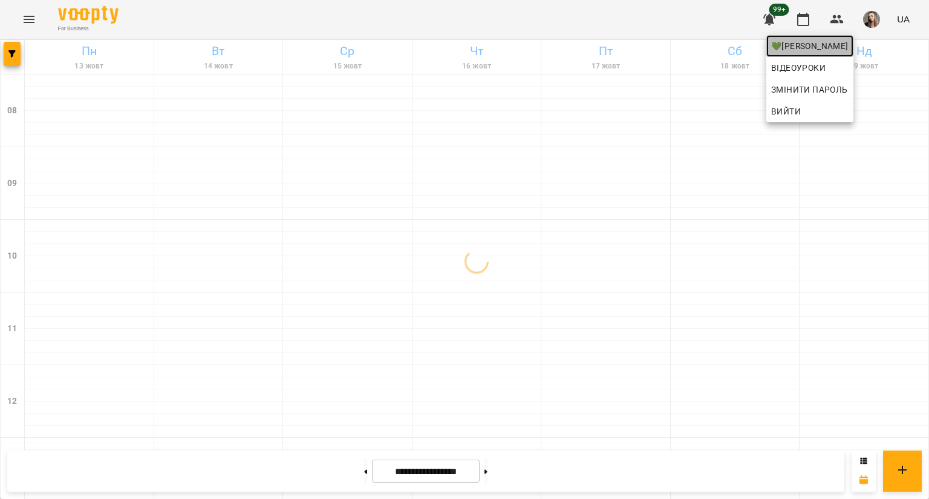
click at [842, 42] on span "💚[PERSON_NAME]" at bounding box center [809, 46] width 77 height 15
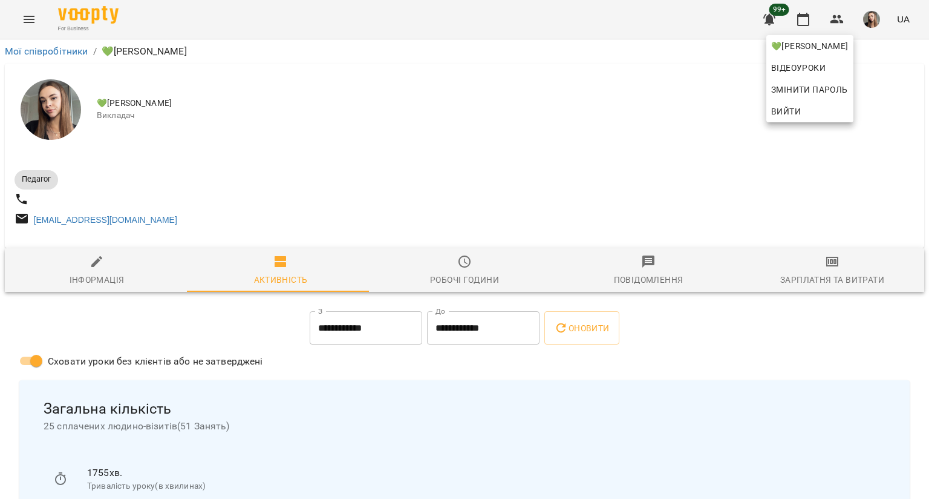
click at [440, 365] on div at bounding box center [464, 249] width 929 height 499
drag, startPoint x: 440, startPoint y: 365, endPoint x: 452, endPoint y: 332, distance: 35.4
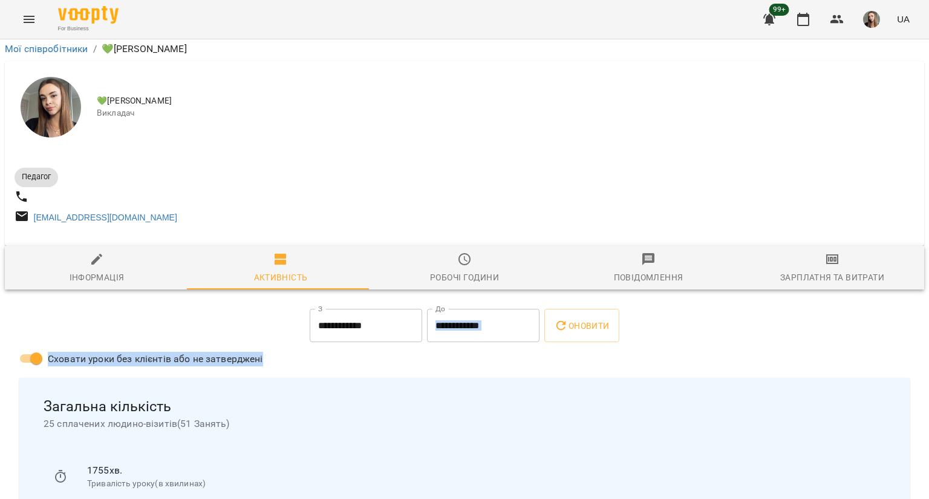
scroll to position [143, 0]
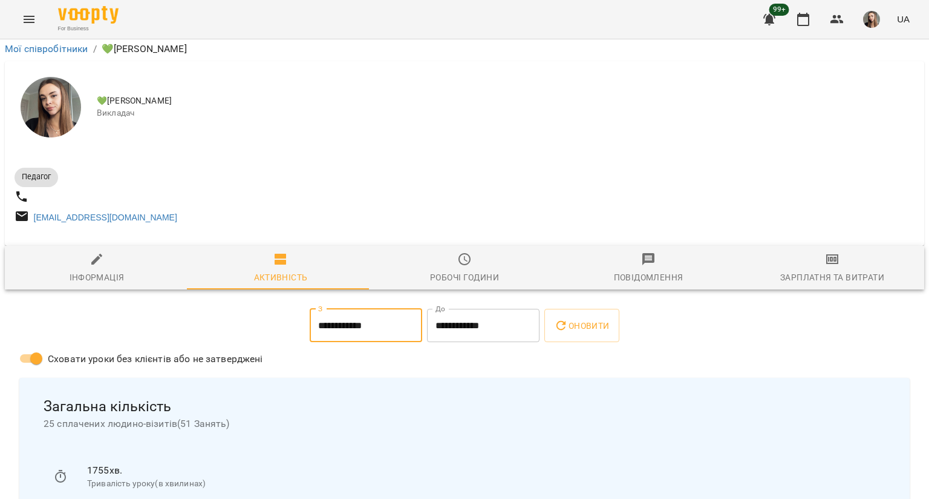
click at [384, 309] on input "**********" at bounding box center [366, 326] width 113 height 34
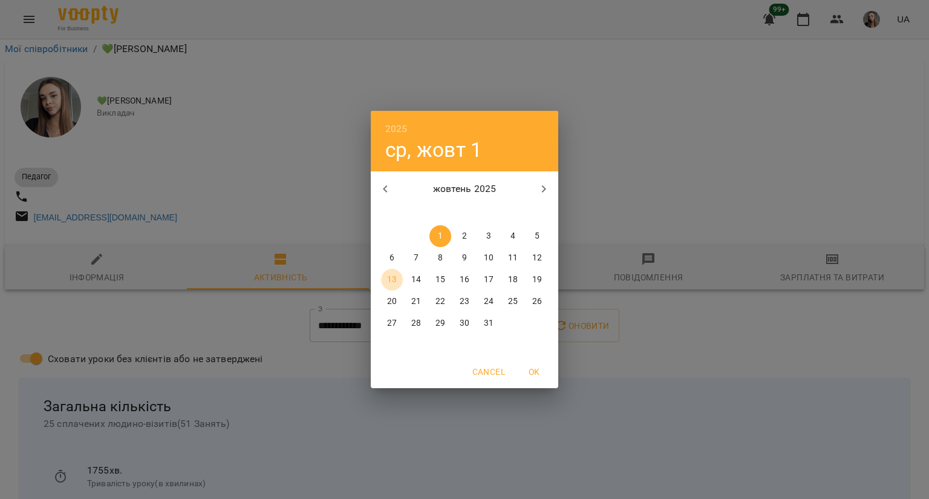
click at [394, 273] on p "13" at bounding box center [392, 279] width 10 height 12
type input "**********"
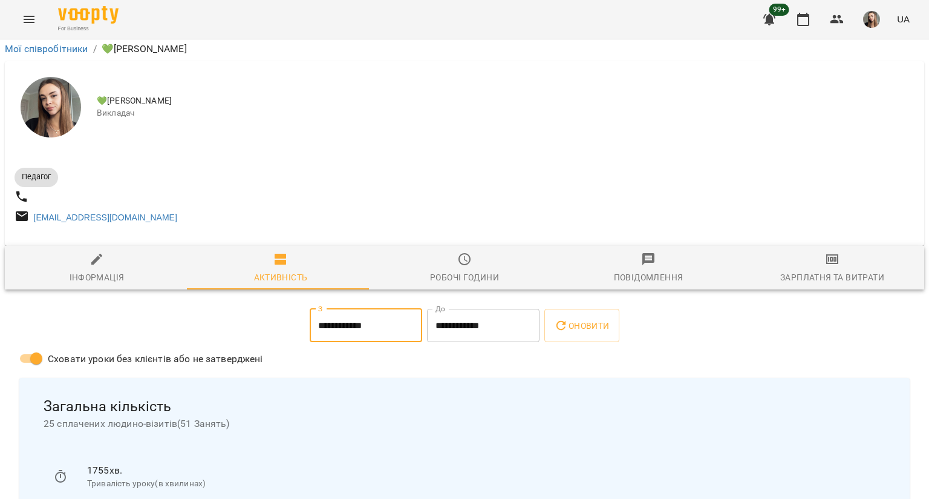
click at [491, 309] on input "**********" at bounding box center [483, 326] width 113 height 34
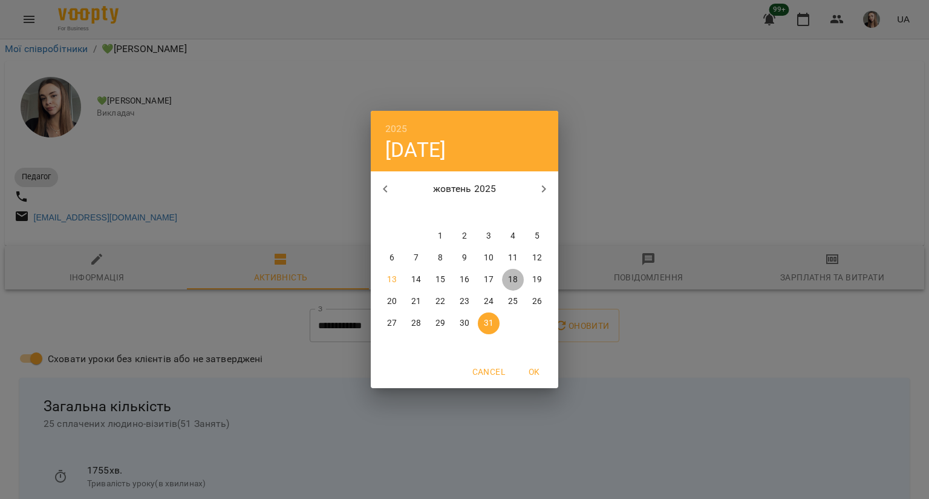
click at [517, 273] on p "18" at bounding box center [513, 279] width 10 height 12
type input "**********"
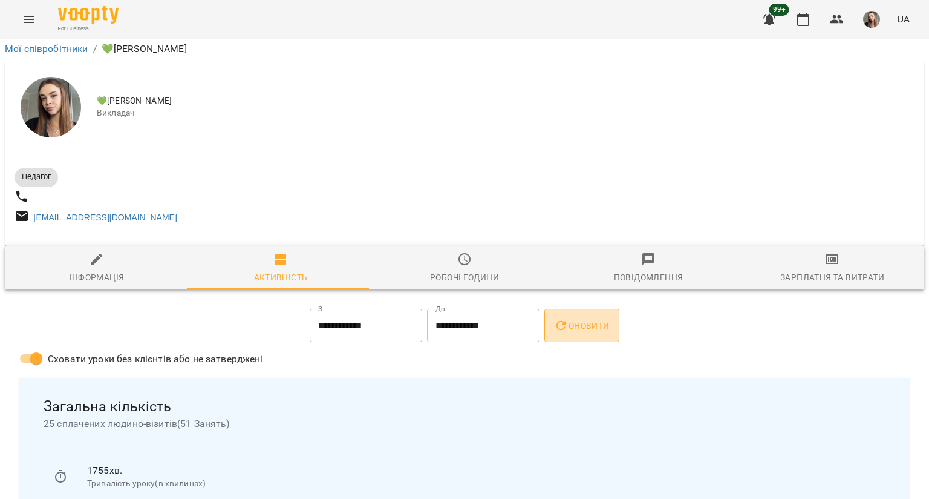
click at [585, 309] on button "Оновити" at bounding box center [582, 326] width 74 height 34
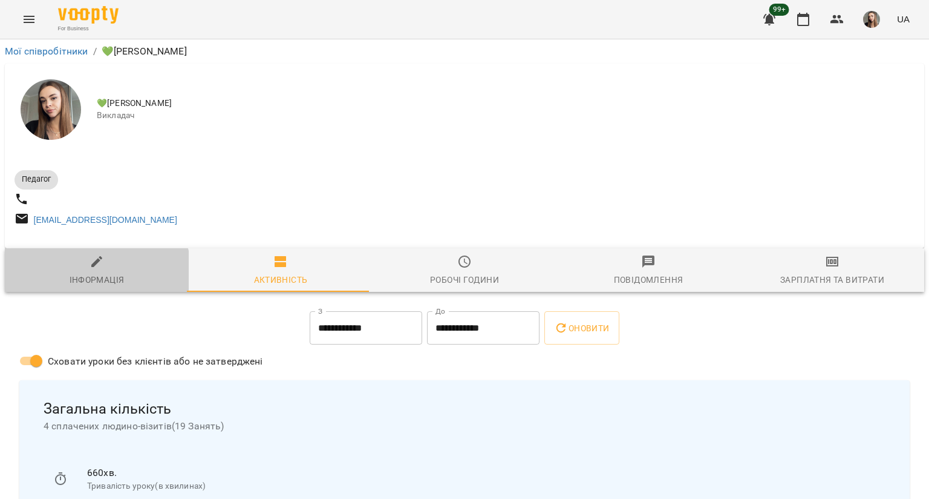
click at [92, 280] on div "Інформація" at bounding box center [97, 279] width 55 height 15
select select "**"
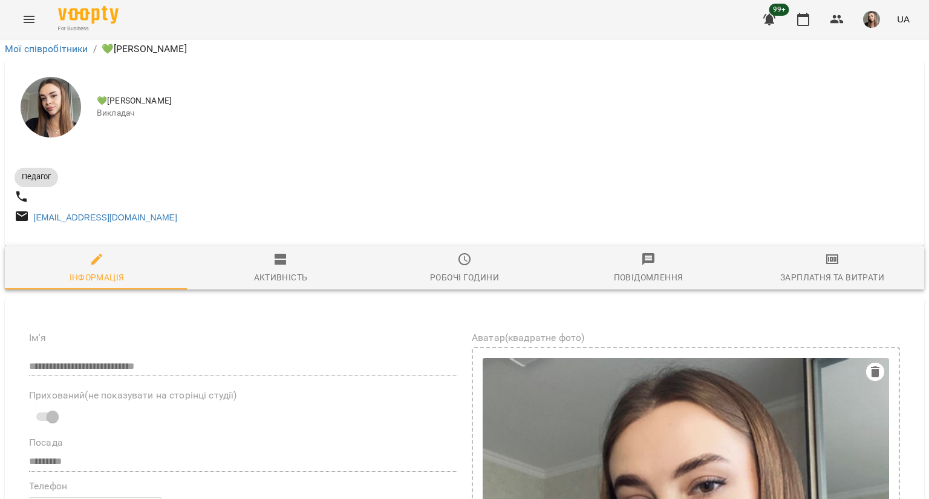
scroll to position [476, 0]
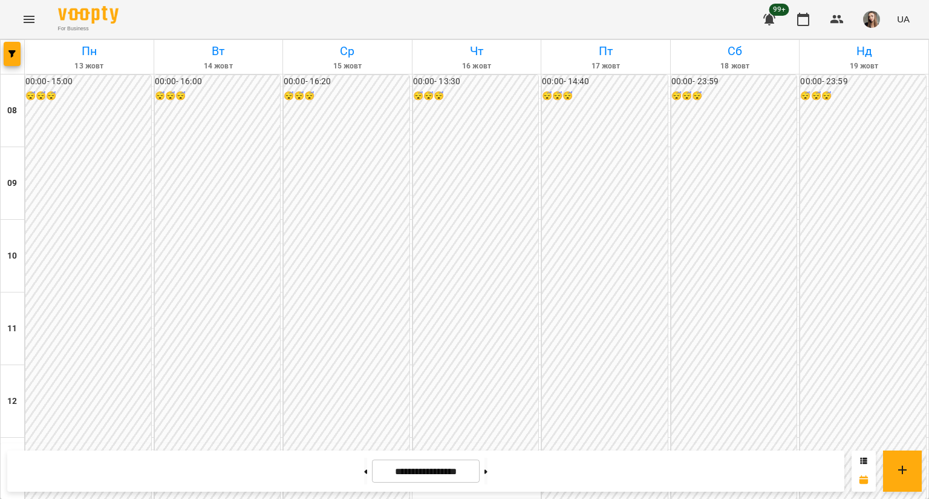
scroll to position [460, 0]
